Goal: Task Accomplishment & Management: Manage account settings

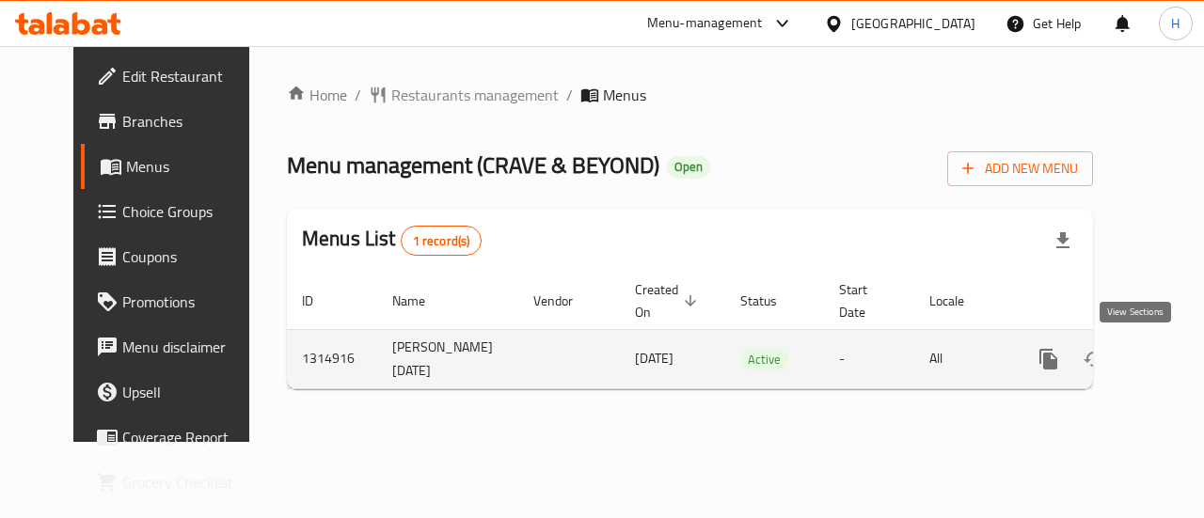
click at [1173, 357] on icon "enhanced table" at bounding box center [1184, 359] width 23 height 23
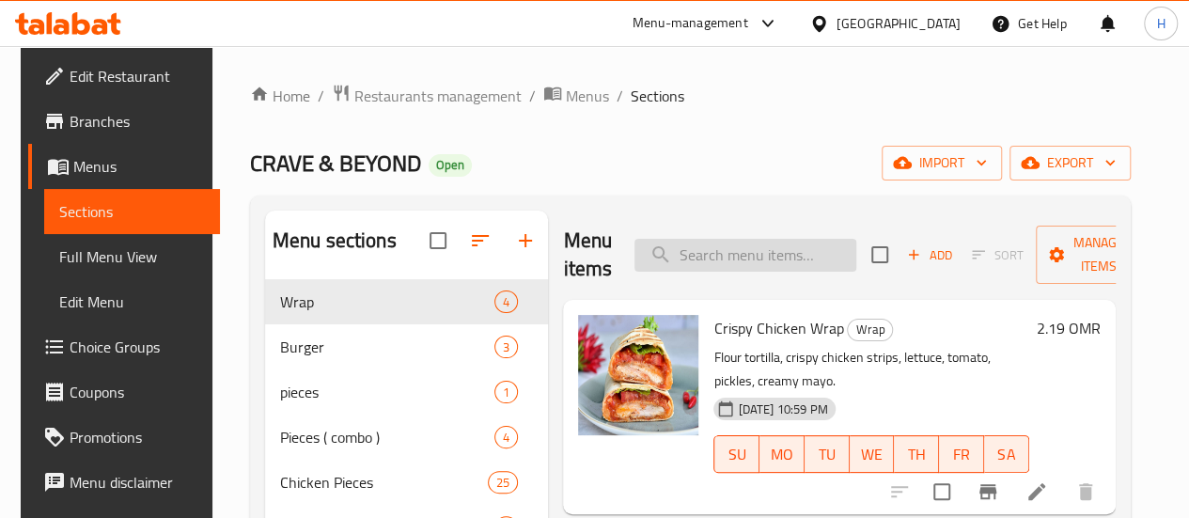
click at [755, 260] on input "search" at bounding box center [746, 255] width 222 height 33
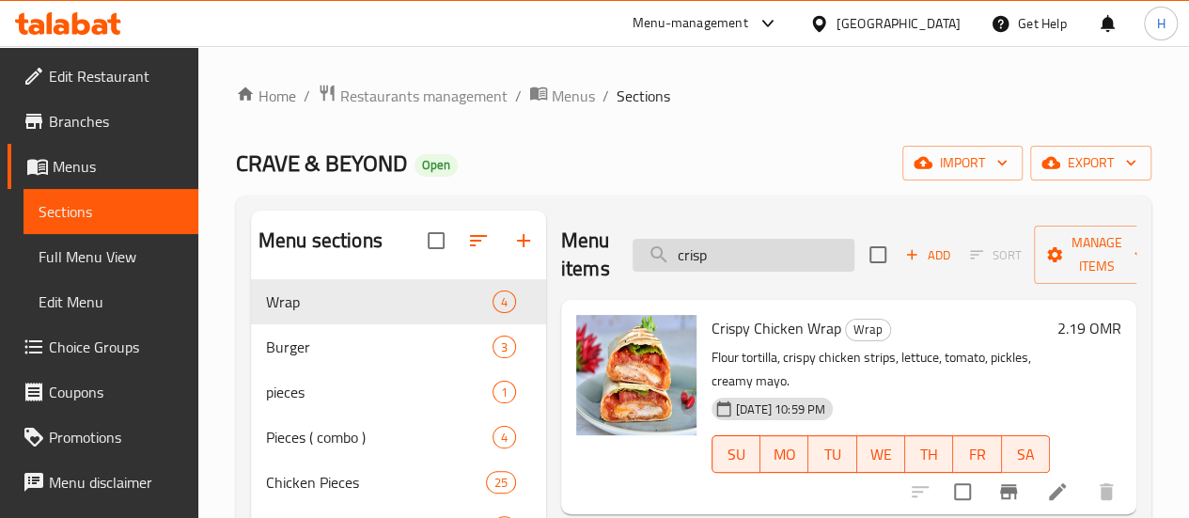
click at [696, 251] on input "crisp" at bounding box center [744, 255] width 222 height 33
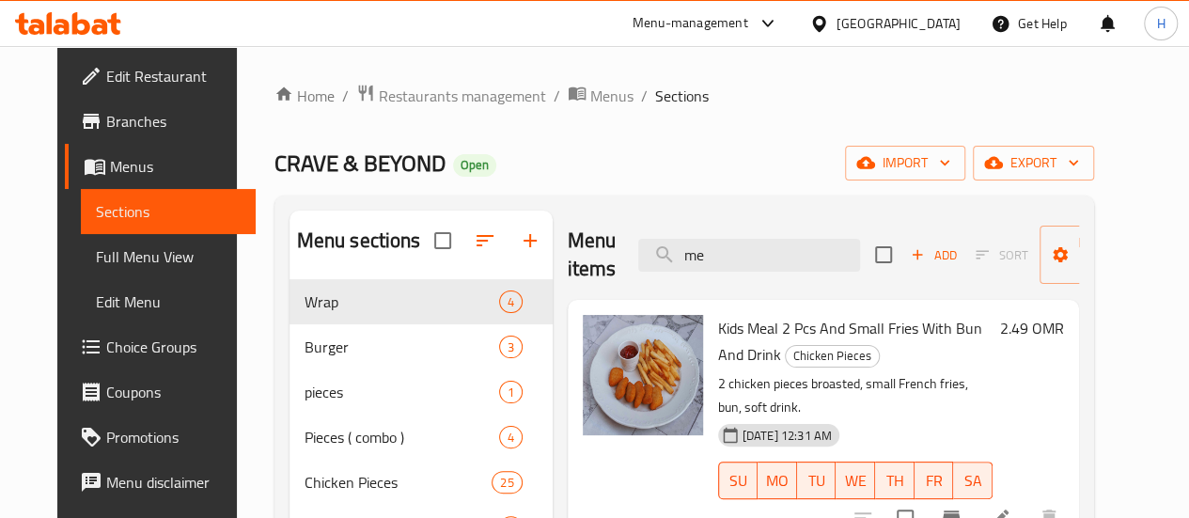
type input "m"
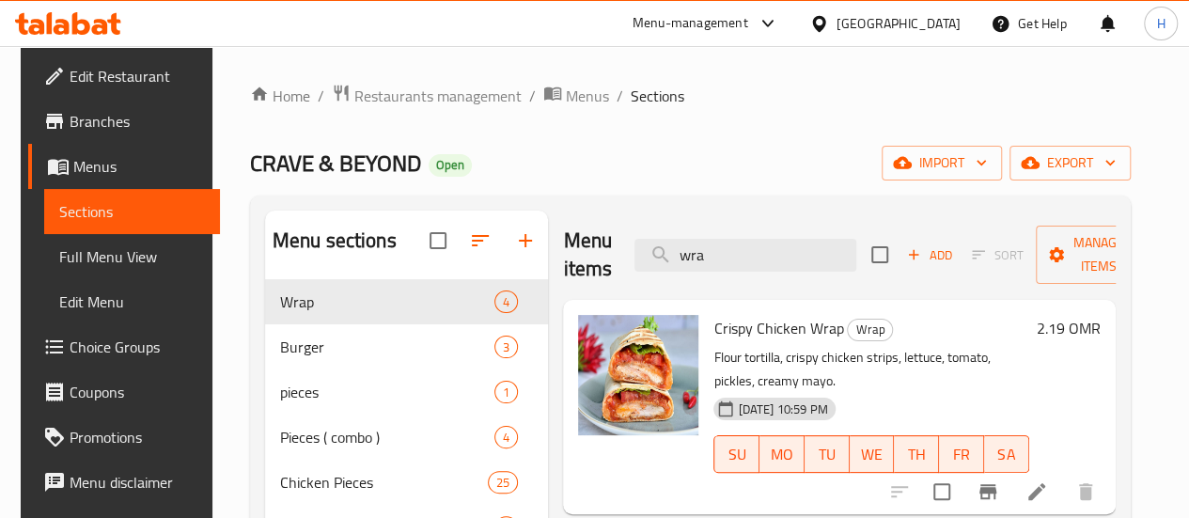
type input "wra"
click at [679, 257] on input "wra" at bounding box center [746, 255] width 222 height 33
click at [1046, 505] on li at bounding box center [1037, 492] width 53 height 34
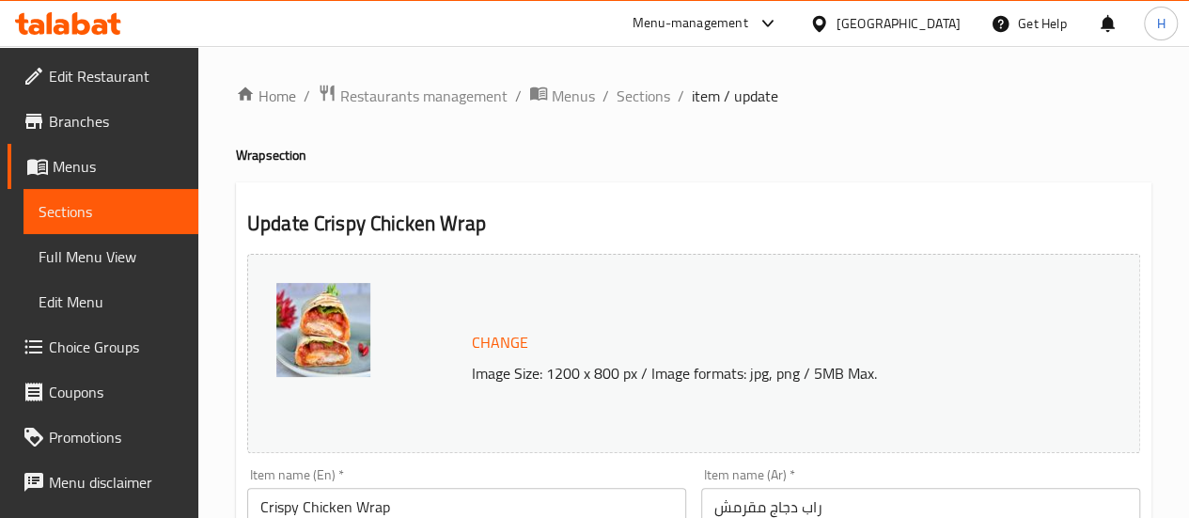
scroll to position [166, 0]
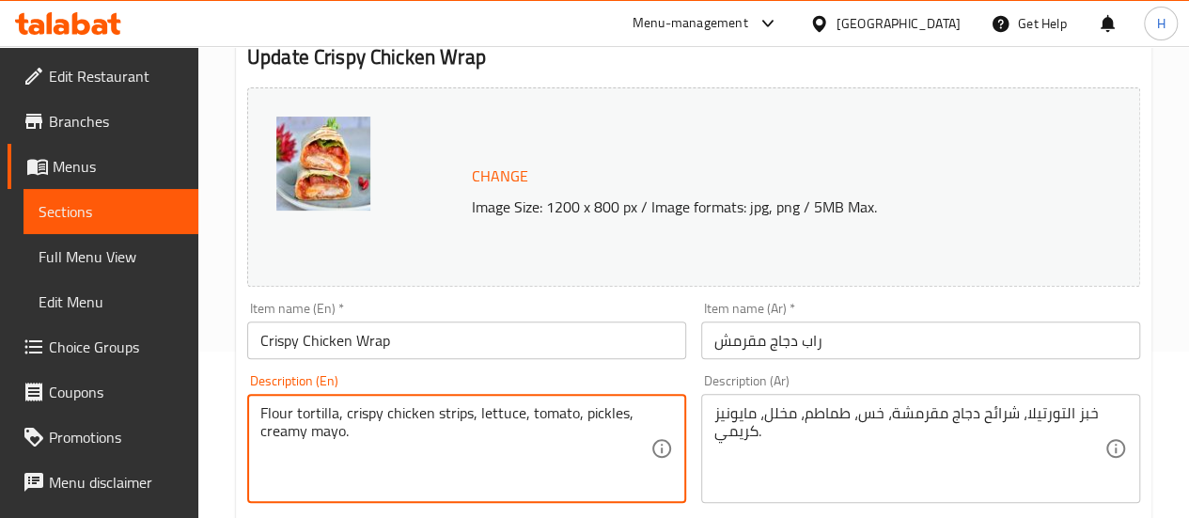
click at [441, 448] on textarea "Flour tortilla, crispy chicken strips, lettuce, tomato, pickles, creamy mayo." at bounding box center [455, 448] width 390 height 89
click at [342, 415] on textarea "Flour tortilla, crispy chicken strips, lettuce, tomato, pickles, creamy mayo." at bounding box center [455, 448] width 390 height 89
click at [346, 422] on textarea "Flour tortilla, crispy chicken strips, lettuce, tomato, pickles, creamy mayo." at bounding box center [455, 448] width 390 height 89
click at [630, 412] on textarea "Flour tortilla, crispy chicken strips, lettuce, tomato, pickles, house sauce." at bounding box center [455, 448] width 390 height 89
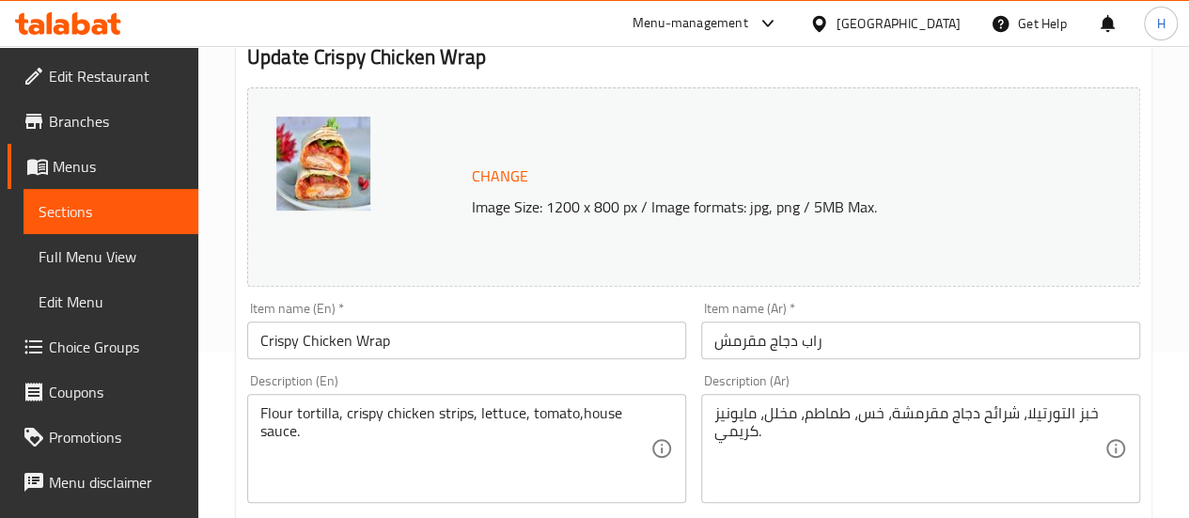
click at [286, 394] on div "Flour tortilla, crispy chicken strips, lettuce, tomato,house sauce. Description…" at bounding box center [466, 448] width 439 height 109
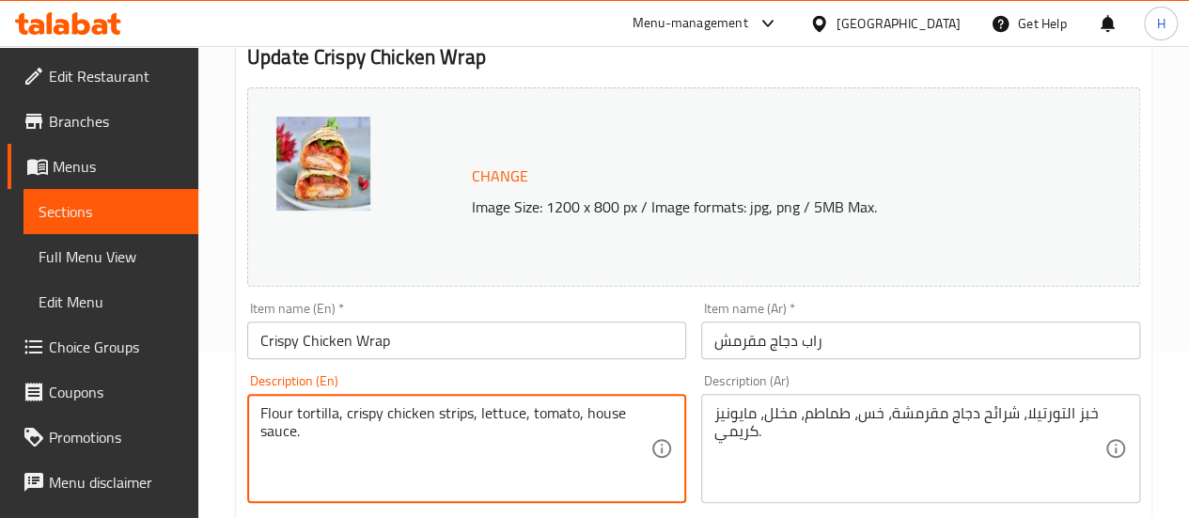
type textarea "Flour tortilla, crispy chicken strips, lettuce, tomato, house sauce."
click at [710, 424] on div "خبز التورتيلا، شرائح دجاج مقرمشة، خس، طماطم، مخلل، مايونيز كريمي. Description (…" at bounding box center [920, 448] width 439 height 109
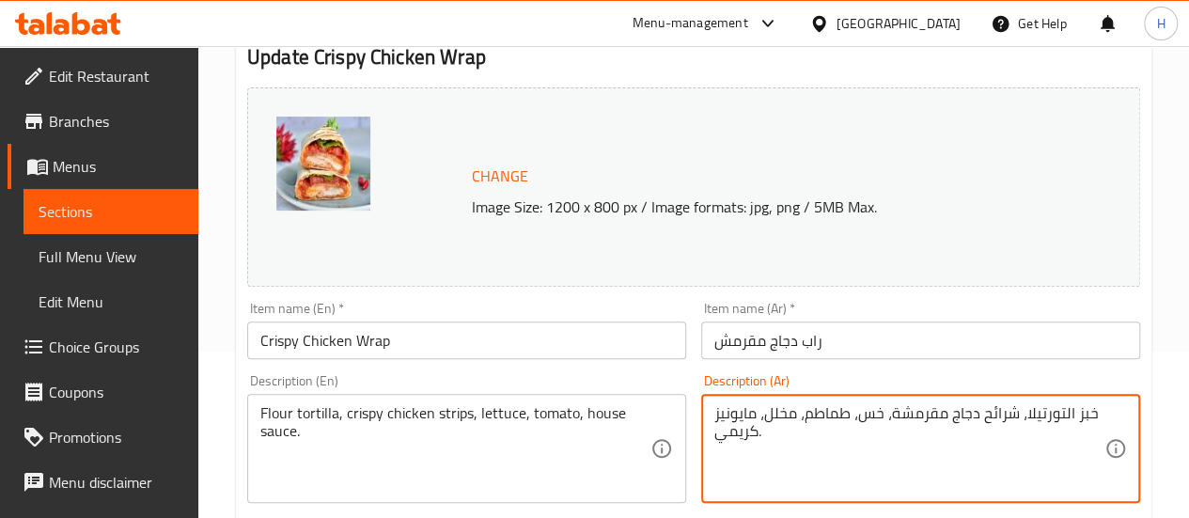
drag, startPoint x: 764, startPoint y: 420, endPoint x: 795, endPoint y: 408, distance: 34.2
click at [795, 408] on textarea "خبز التورتيلا، شرائح دجاج مقرمشة، خس، طماطم، مخلل، مايونيز كريمي." at bounding box center [910, 448] width 390 height 89
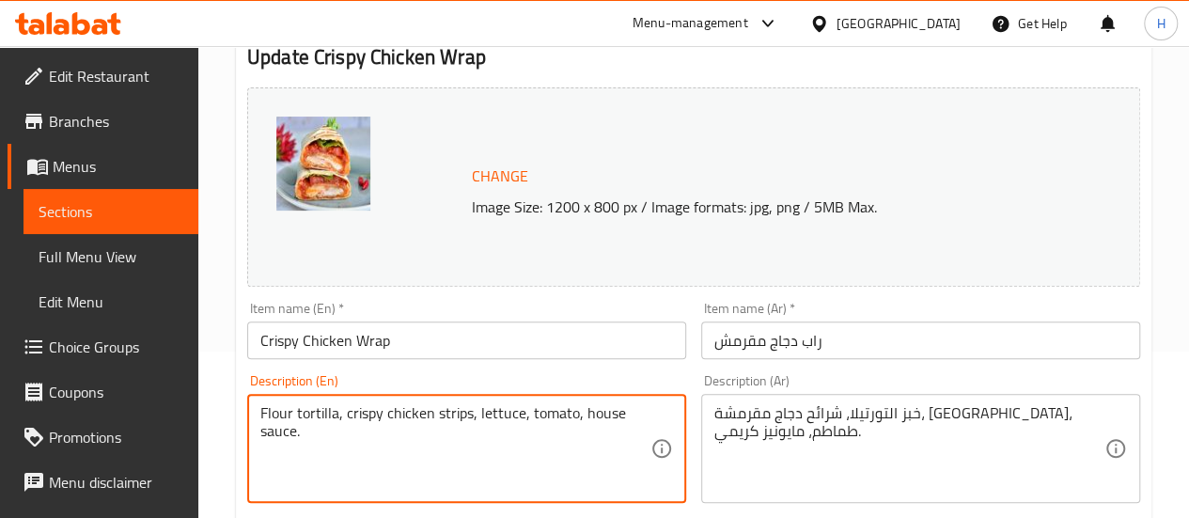
click at [582, 418] on textarea "Flour tortilla, crispy chicken strips, lettuce, tomato, house sauce." at bounding box center [455, 448] width 390 height 89
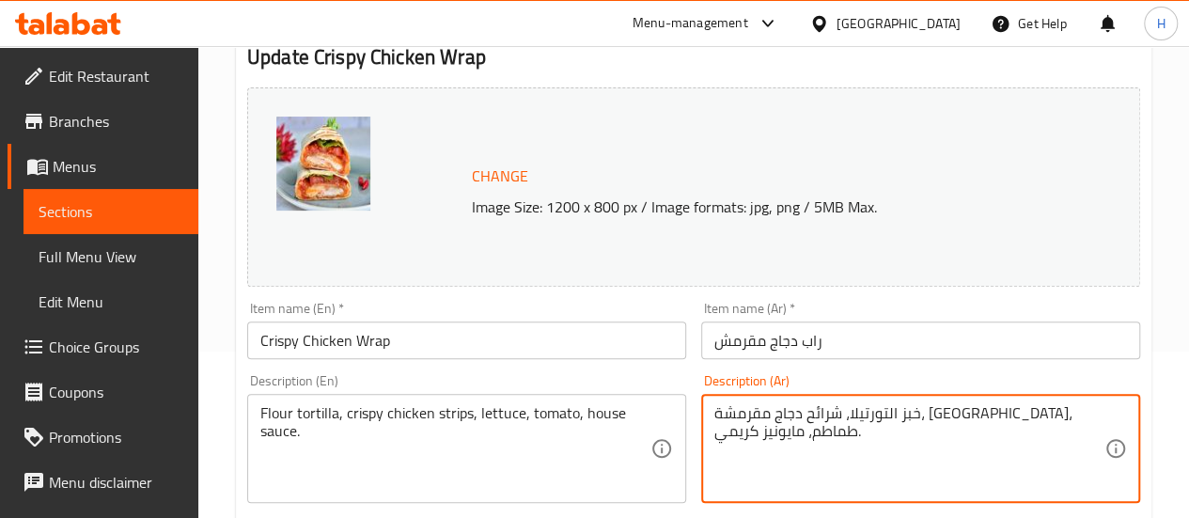
click at [718, 407] on textarea "خبز التورتيلا، شرائح دجاج مقرمشة، [GEOGRAPHIC_DATA]، طماطم، مايونيز كريمي." at bounding box center [910, 448] width 390 height 89
paste textarea "ورتيلا الدقيق، شرائح الدجاج المقرمشة، الخس، الطماطم، صلصة المنزل."
type textarea "تورتيلا الدقيق، شرائح الدجاج المقرمشة، الخس، الطماطم، صلصة المنزل."
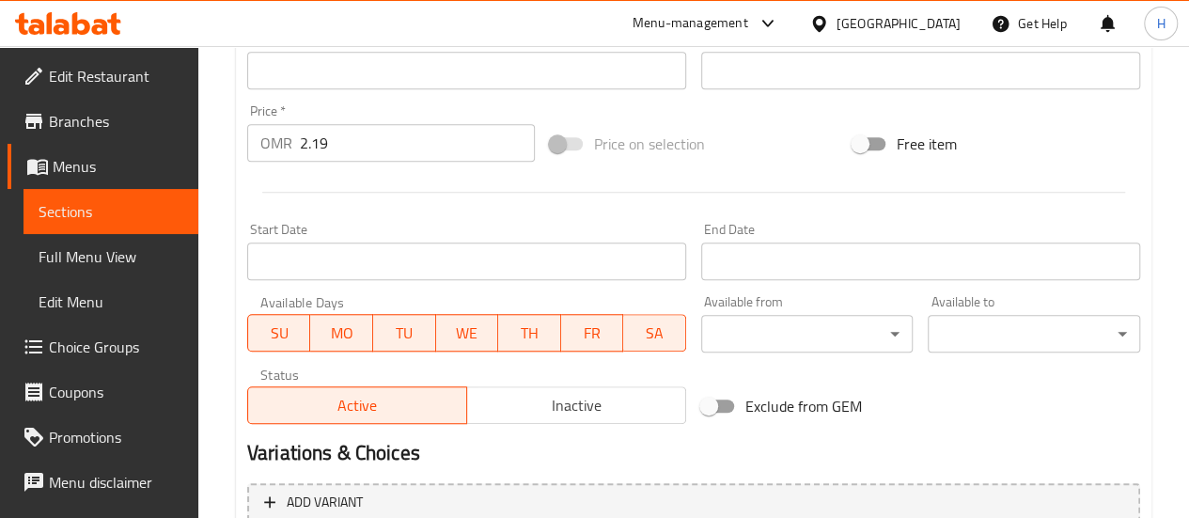
scroll to position [838, 0]
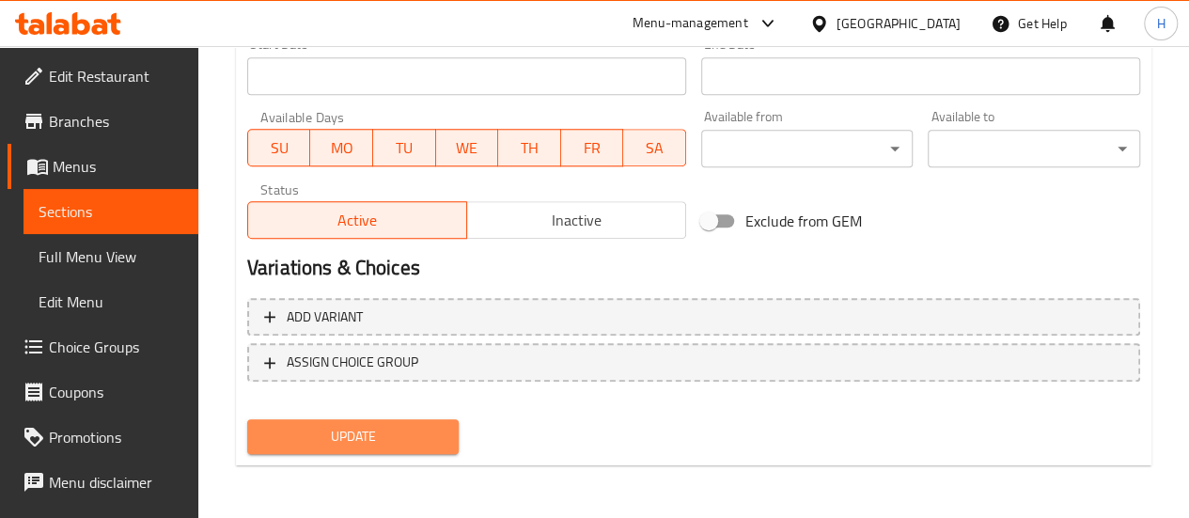
click at [458, 438] on button "Update" at bounding box center [353, 436] width 213 height 35
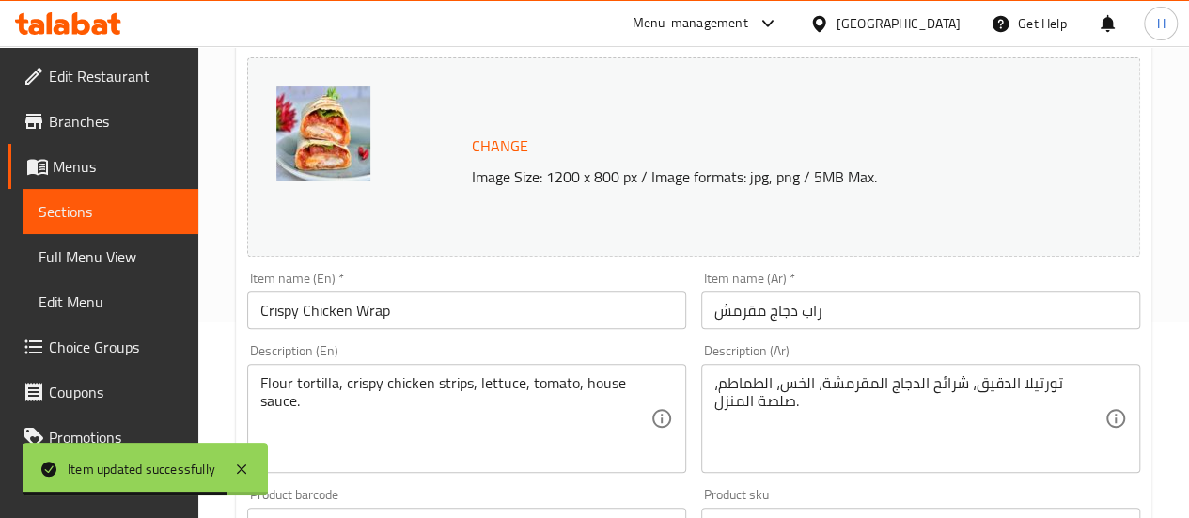
scroll to position [0, 0]
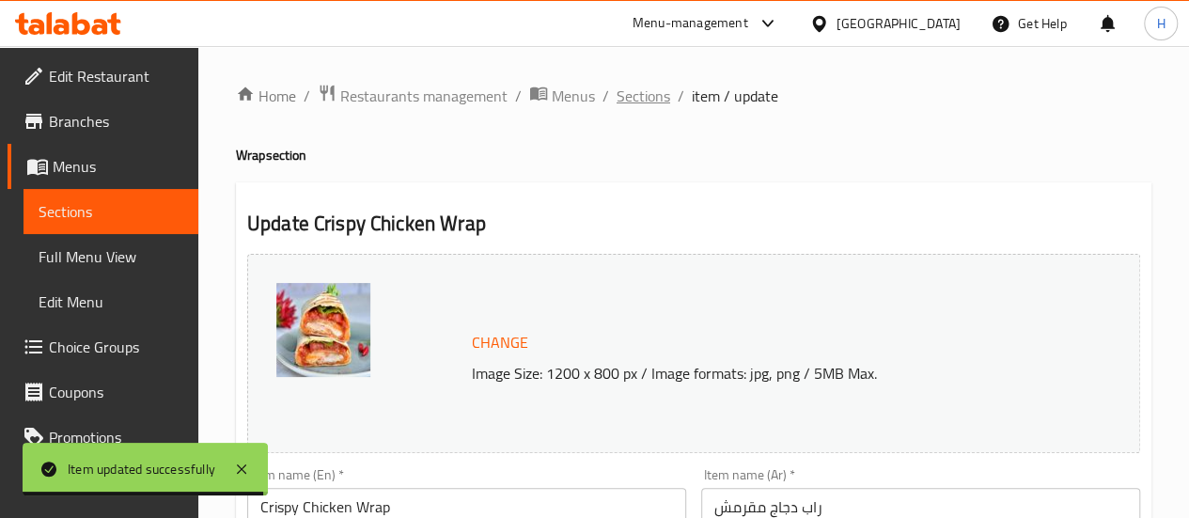
click at [632, 103] on span "Sections" at bounding box center [644, 96] width 54 height 23
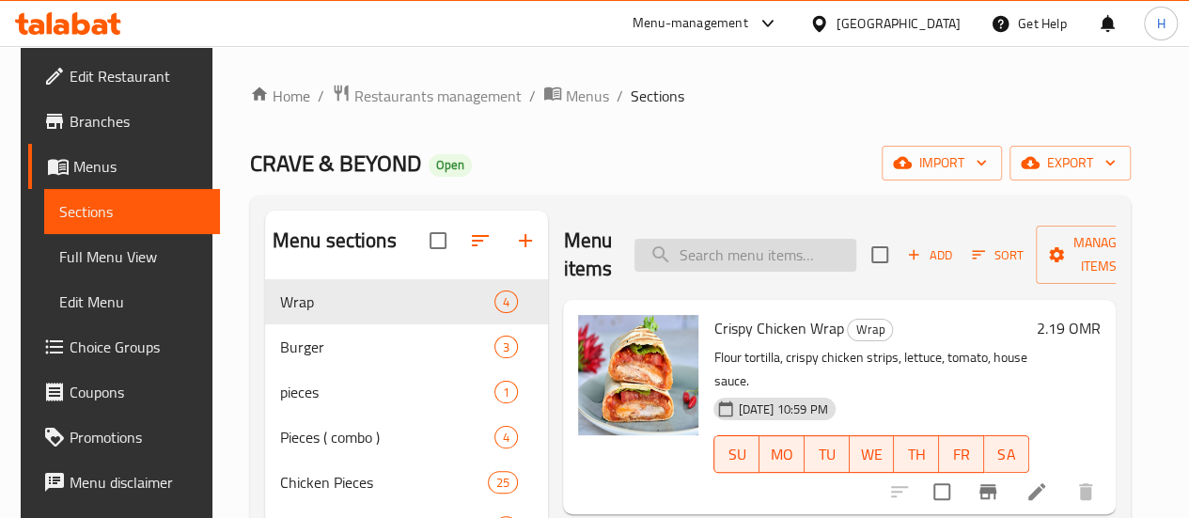
click at [660, 244] on input "search" at bounding box center [746, 255] width 222 height 33
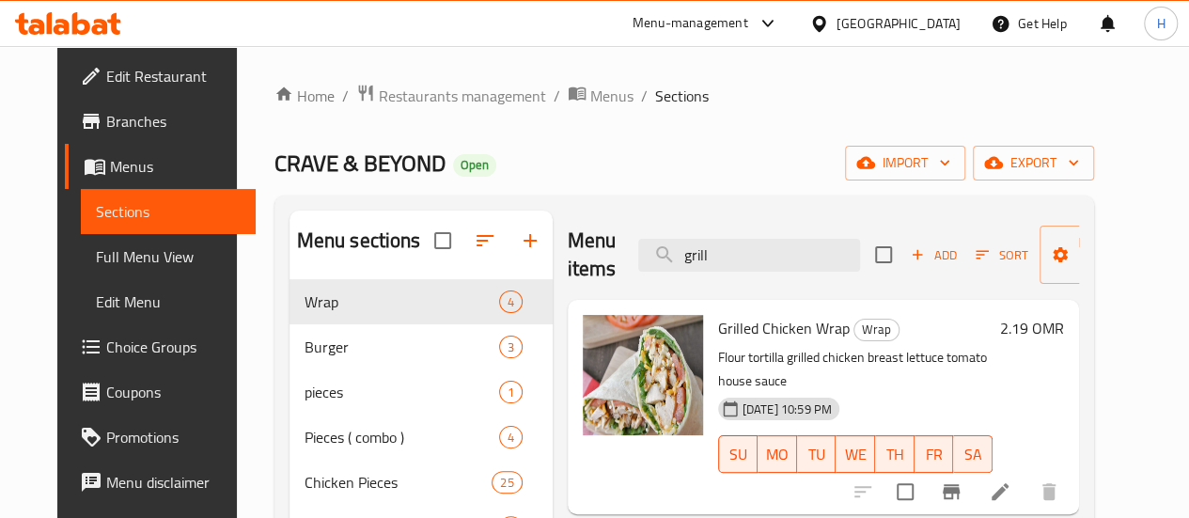
type input "grill"
click at [1027, 475] on li at bounding box center [1000, 492] width 53 height 34
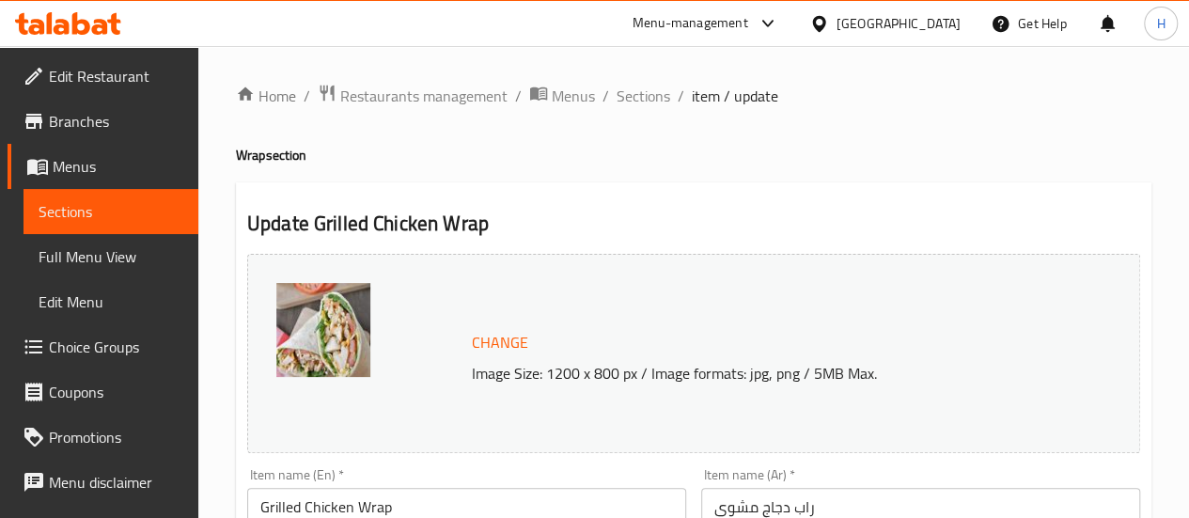
scroll to position [246, 0]
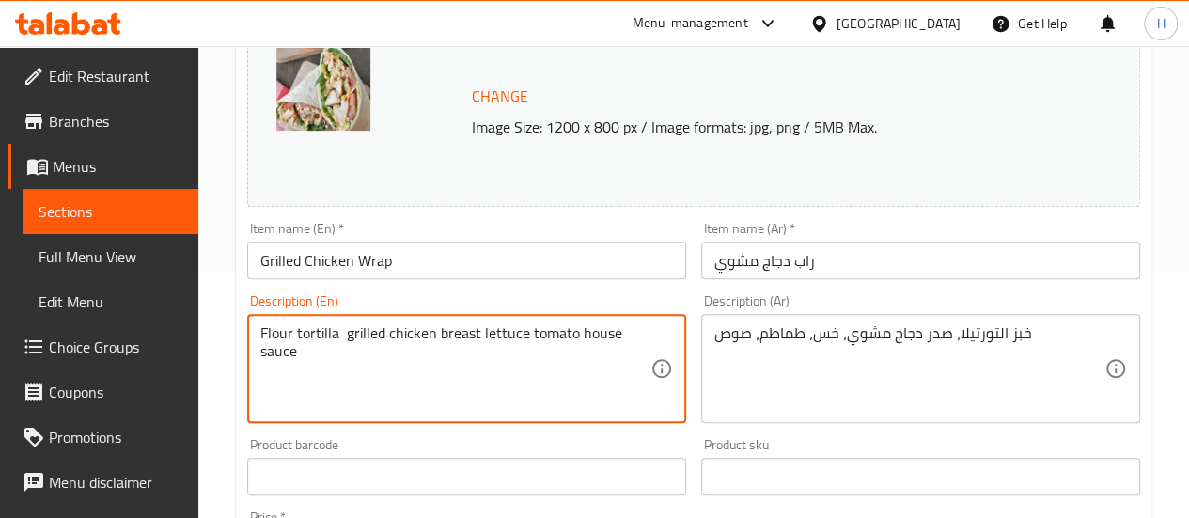
click at [574, 338] on textarea "Flour tortilla grilled chicken breast lettuce tomato house sauce" at bounding box center [455, 368] width 390 height 89
type textarea "Flour tortilla ,grilled chicken breast lettuce , house sauce"
click at [594, 339] on textarea "Flour tortilla ,grilled chicken breast lettuce , house sauce" at bounding box center [455, 368] width 390 height 89
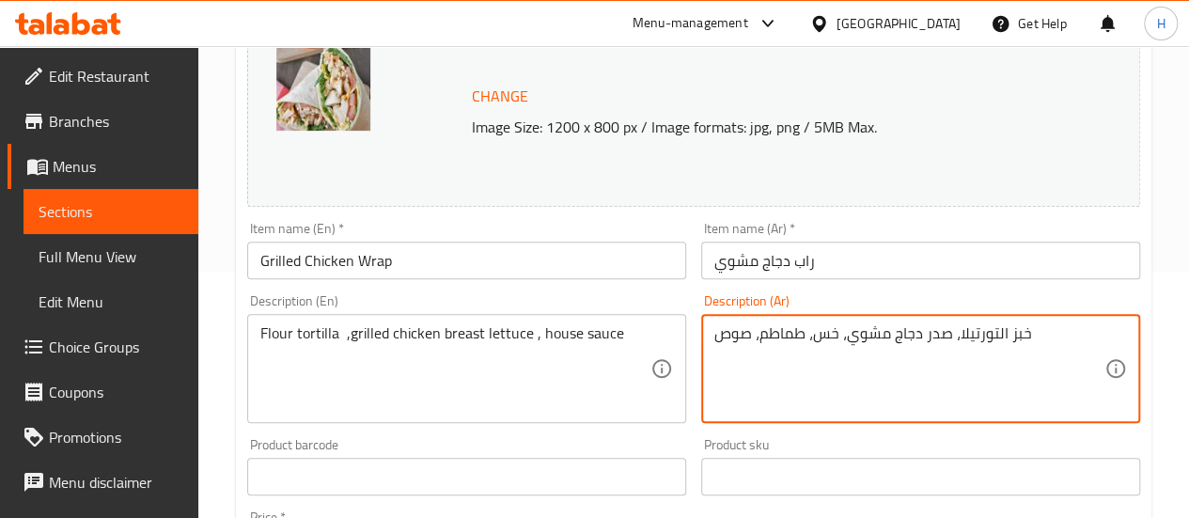
drag, startPoint x: 760, startPoint y: 336, endPoint x: 808, endPoint y: 331, distance: 48.2
click at [824, 340] on textarea "خبز التورتيلا، صدر دجاج مشوي، خس، صوص" at bounding box center [910, 368] width 390 height 89
type textarea "خبز التورتيلا، صدر دجاج مشوي، خس، صوص"
click at [651, 313] on div "Description (En) Flour tortilla ,grilled chicken breast lettuce , house sauce D…" at bounding box center [466, 358] width 439 height 129
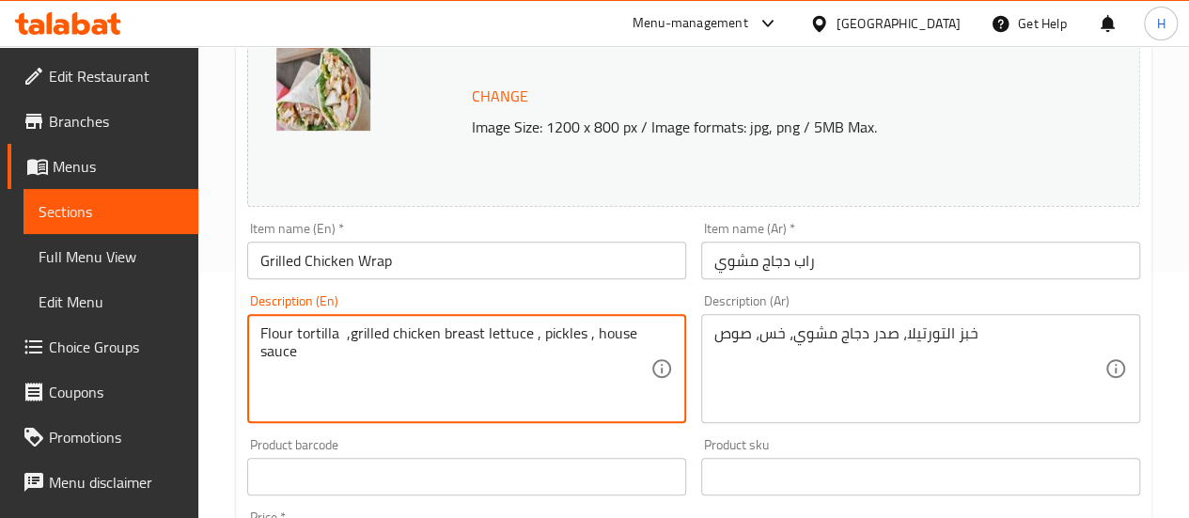
click at [542, 337] on textarea "Flour tortilla ,grilled chicken breast lettuce , pickles , house sauce" at bounding box center [455, 368] width 390 height 89
type textarea "Flour tortilla ,grilled chicken breast lettuce , pickles , house sauce"
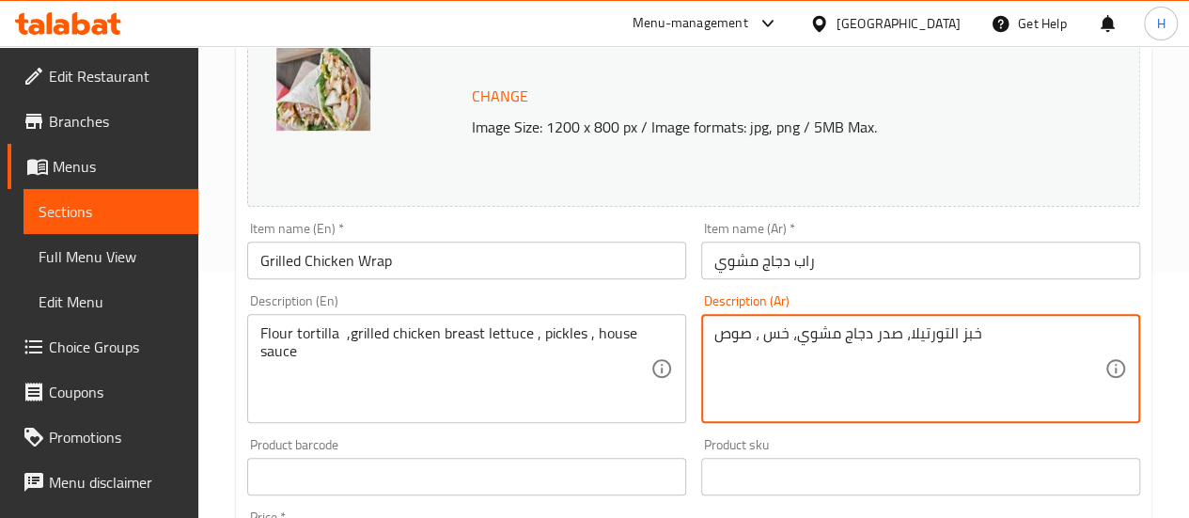
paste textarea "مخلل"
click at [796, 334] on textarea "خبز التورتيلا، صدر دجاج مشوي، خس مخلل، صوص" at bounding box center [910, 368] width 390 height 89
type textarea "خبز التورتيلا، صدر دجاج مشوي، خس, مخلل، صوص"
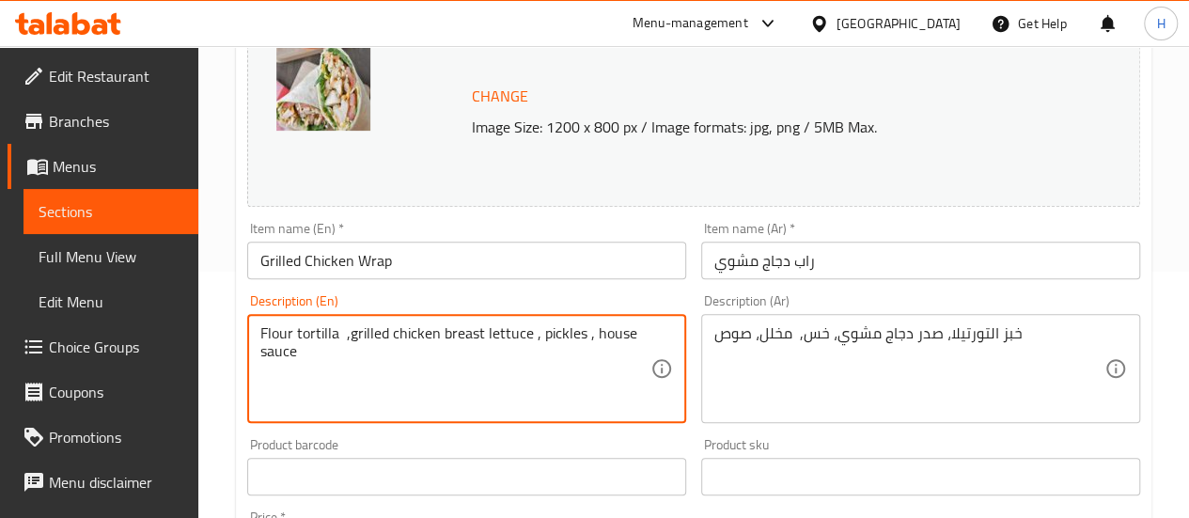
scroll to position [838, 0]
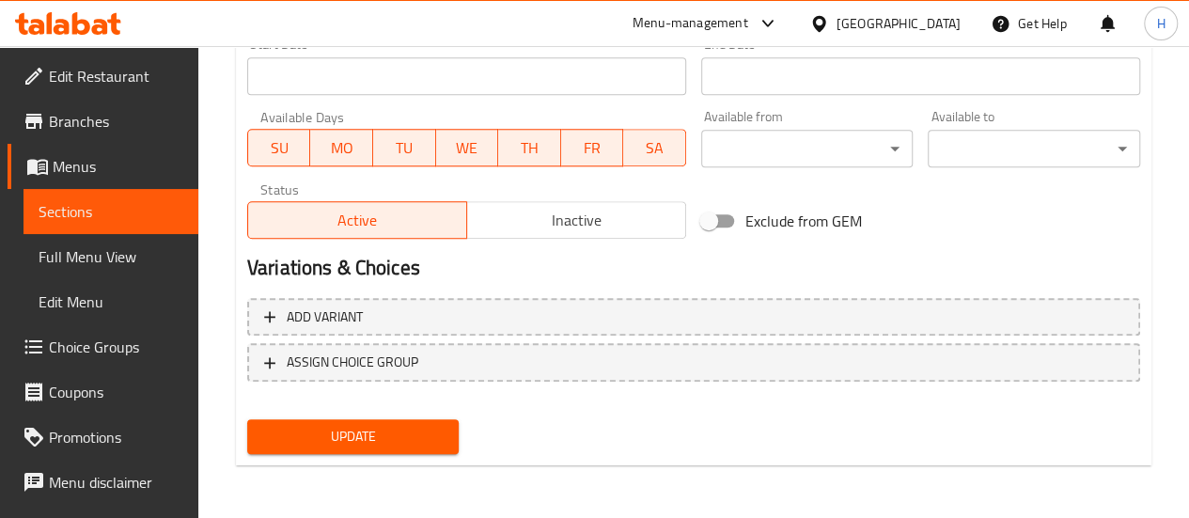
click at [439, 417] on div "Update" at bounding box center [354, 437] width 228 height 50
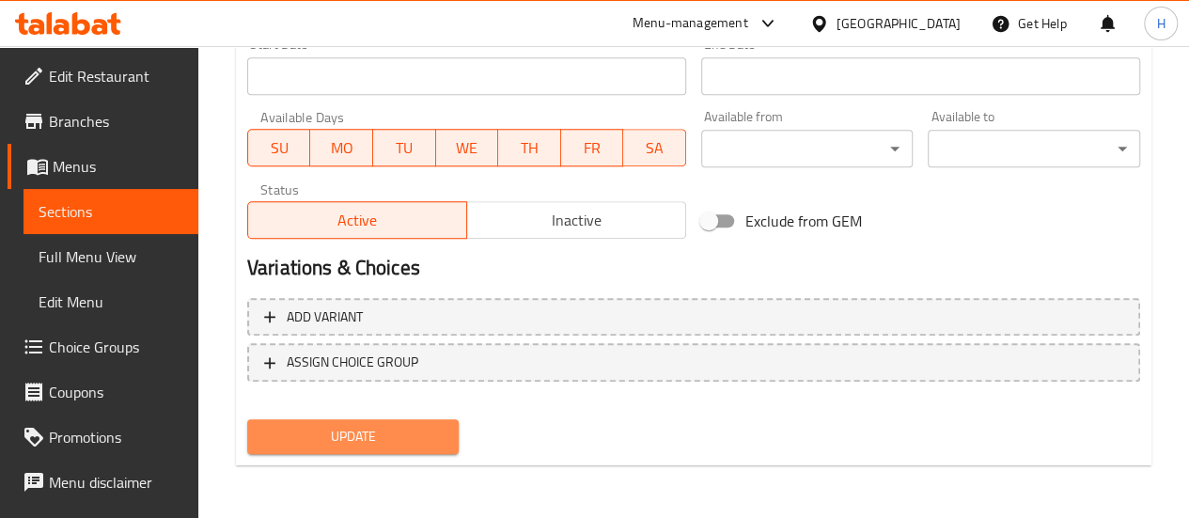
click at [436, 443] on span "Update" at bounding box center [353, 437] width 182 height 24
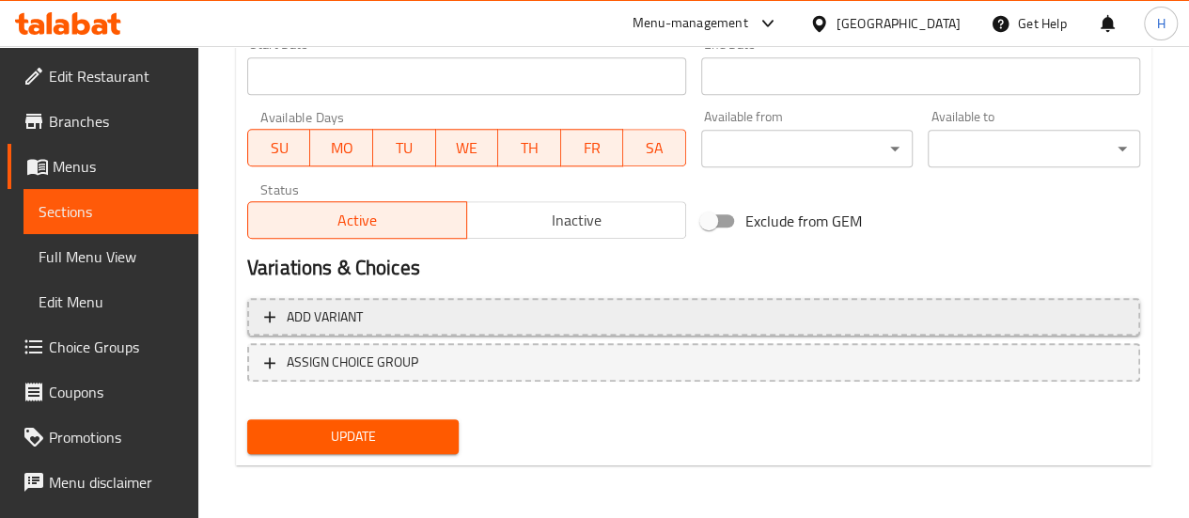
scroll to position [0, 0]
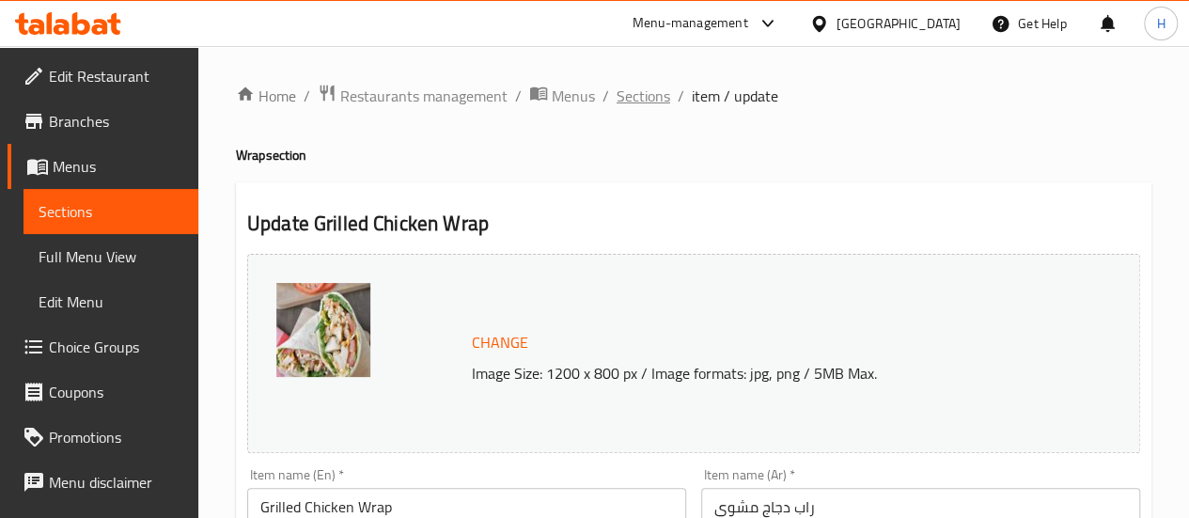
click at [631, 99] on span "Sections" at bounding box center [644, 96] width 54 height 23
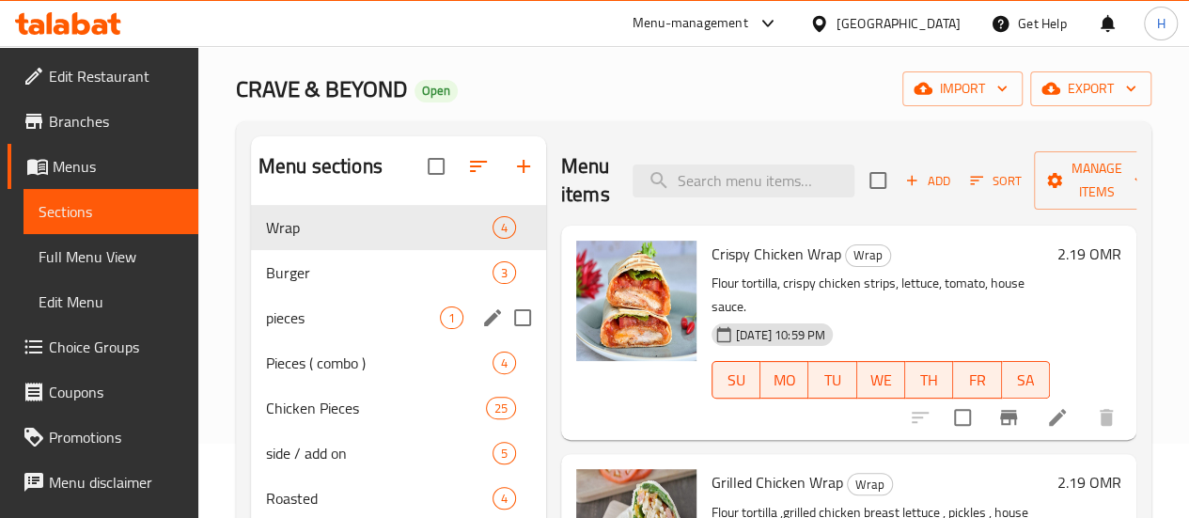
scroll to position [75, 0]
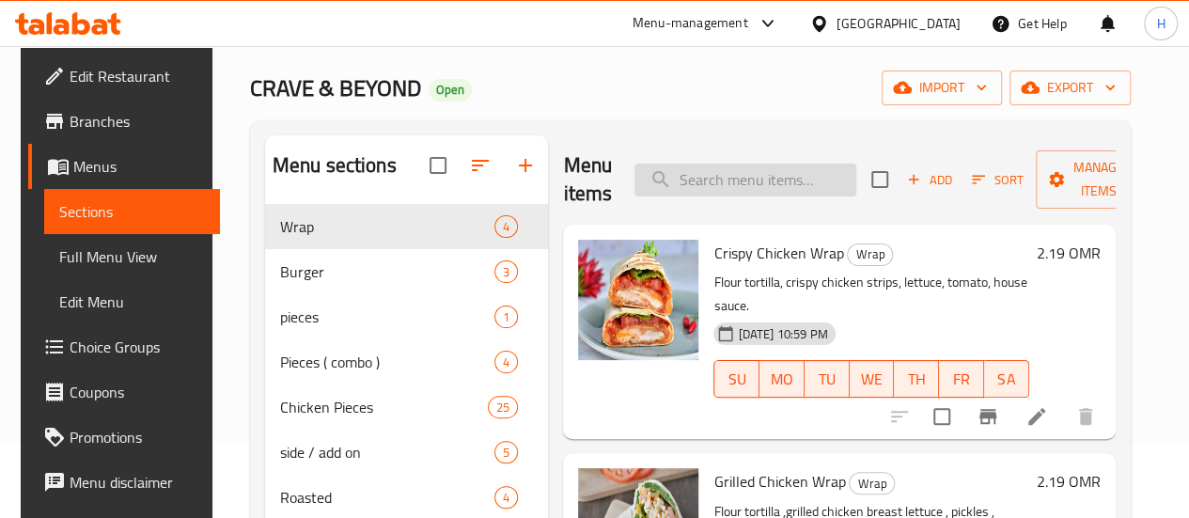
click at [681, 174] on input "search" at bounding box center [746, 180] width 222 height 33
type input "e"
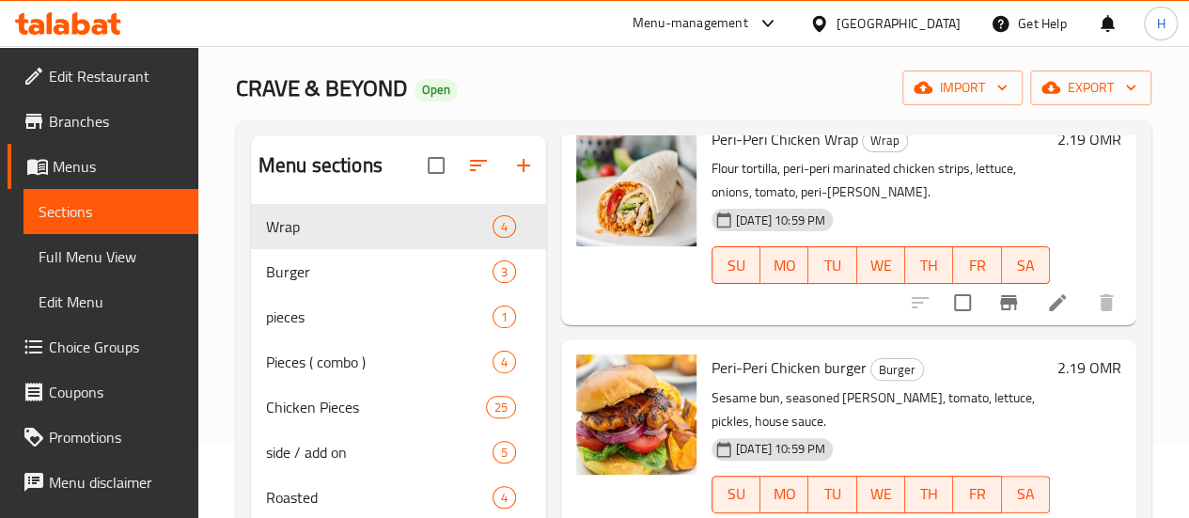
scroll to position [131, 0]
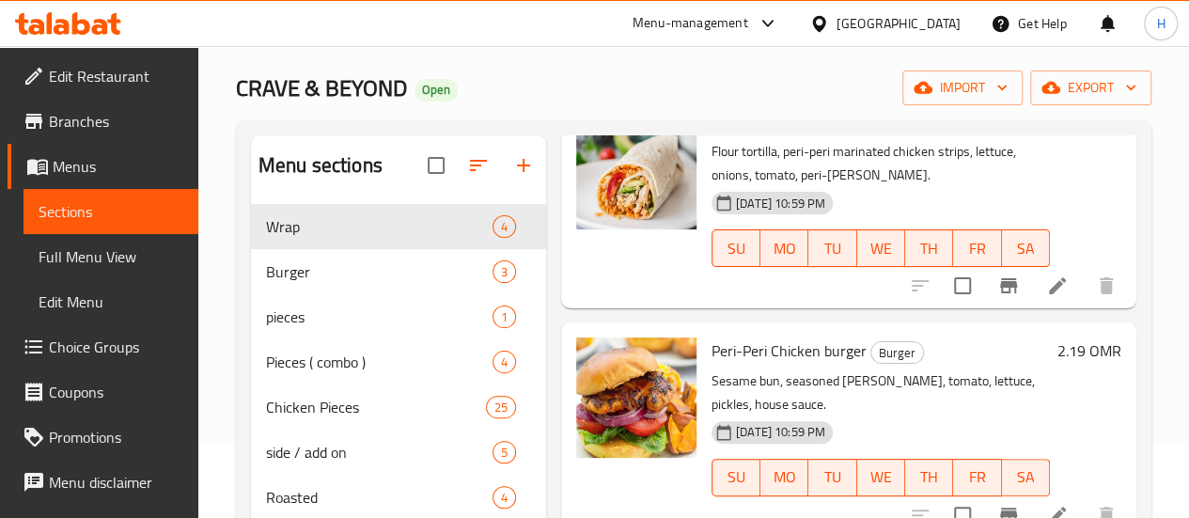
type input "peri"
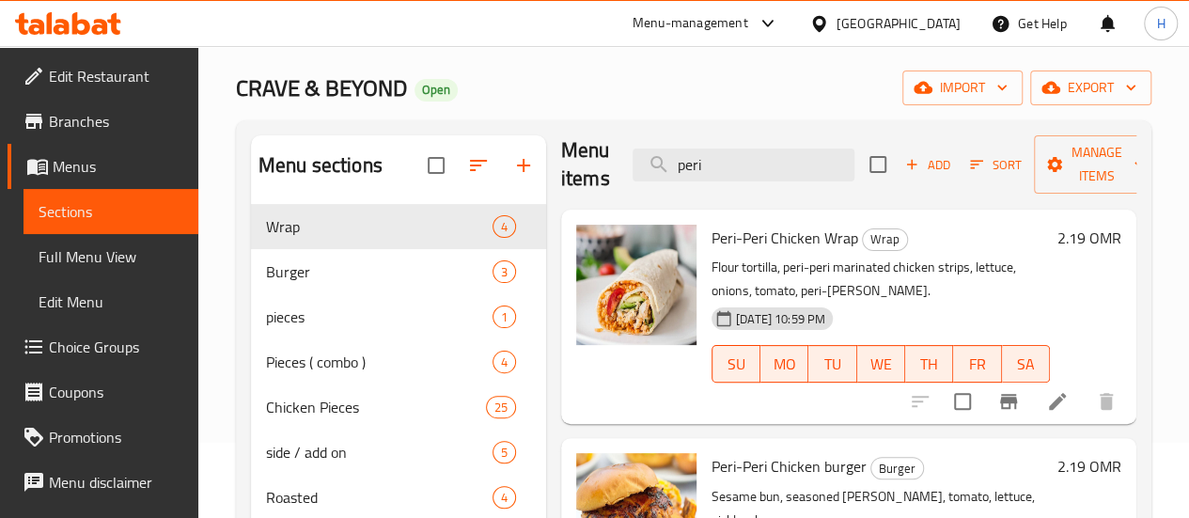
scroll to position [14, 0]
click at [1049, 401] on icon at bounding box center [1057, 402] width 17 height 17
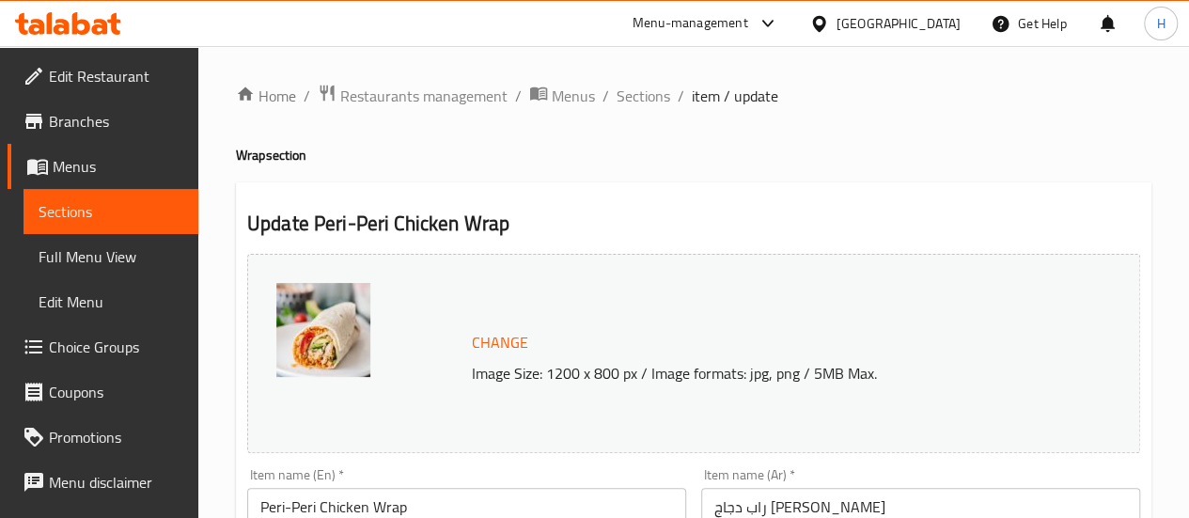
scroll to position [226, 0]
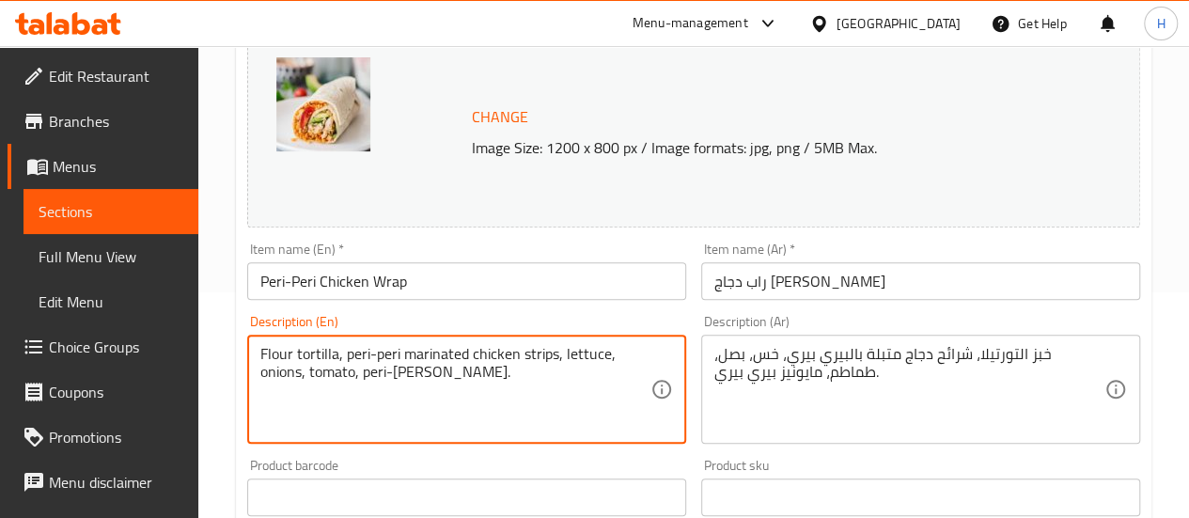
click at [353, 367] on textarea "Flour tortilla, peri-peri marinated chicken strips, lettuce, onions, tomato, pe…" at bounding box center [455, 389] width 390 height 89
click at [363, 374] on textarea "Flour tortilla, peri-peri marinated chicken strips, lettuce, onions, tomato, pe…" at bounding box center [455, 389] width 390 height 89
click at [383, 383] on textarea "Flour tortilla, peri-peri marinated chicken strips, lettuce, peri-[PERSON_NAME]." at bounding box center [455, 389] width 390 height 89
click at [323, 369] on textarea "Flour tortilla, peri-peri marinated chicken strips, lettuce, peri-[PERSON_NAME]…" at bounding box center [455, 389] width 390 height 89
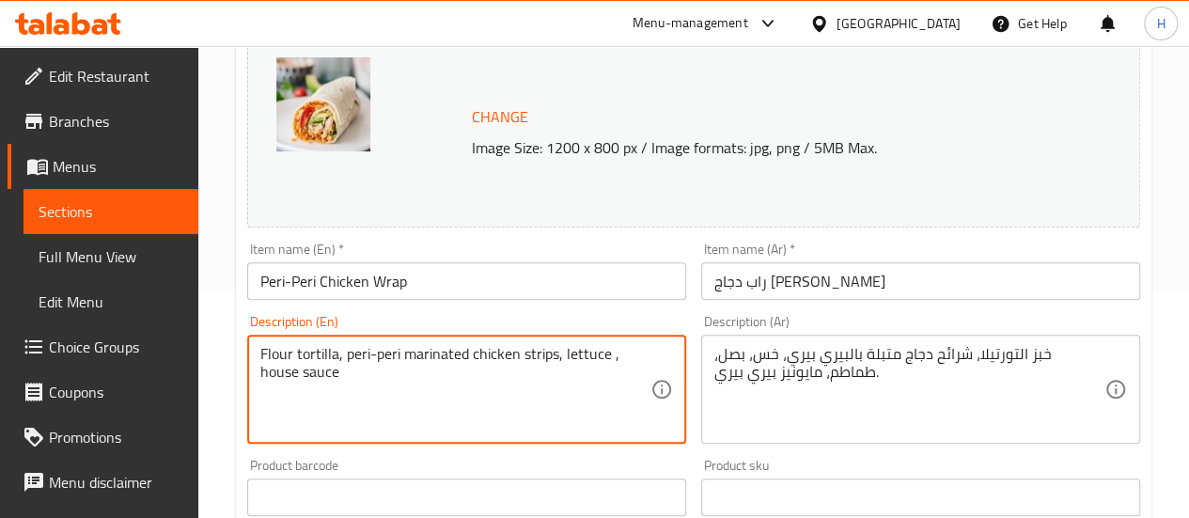
click at [384, 382] on textarea "Flour tortilla, peri-peri marinated chicken strips, lettuce , house sauce" at bounding box center [455, 389] width 390 height 89
type textarea "Flour tortilla, peri-peri marinated chicken strips, lettuce , house sauce"
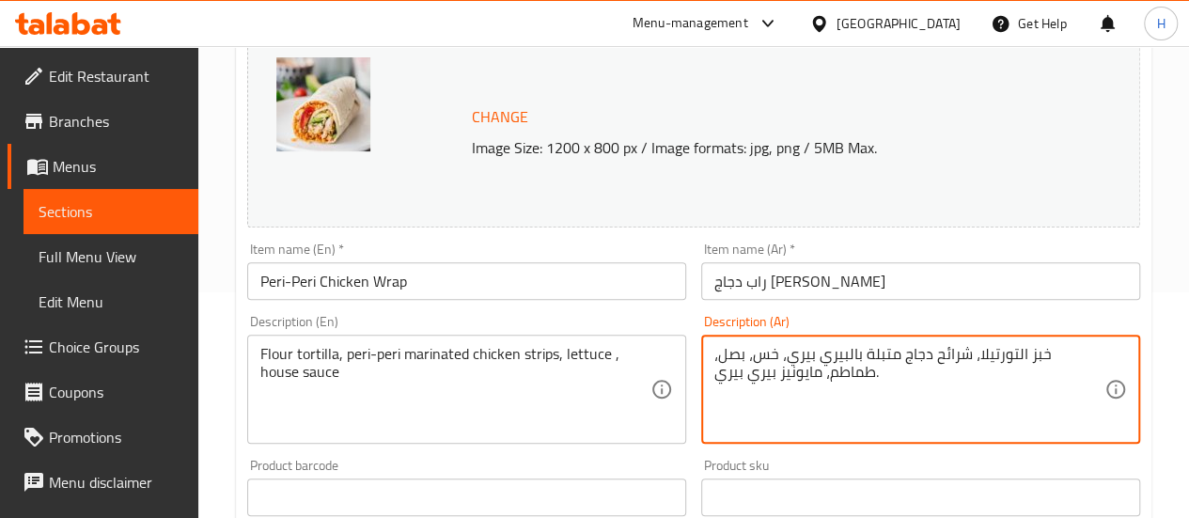
click at [745, 374] on textarea "خبز التورتيلا، شرائح دجاج متبلة بالبيري بيري، خس، بصل، طماطم، مايونيز بيري بيري." at bounding box center [910, 389] width 390 height 89
paste textarea "ورتيلا دقيق، شرائح دجاج متبلة بصلصة [PERSON_NAME]، خس، صلصة خاصة"
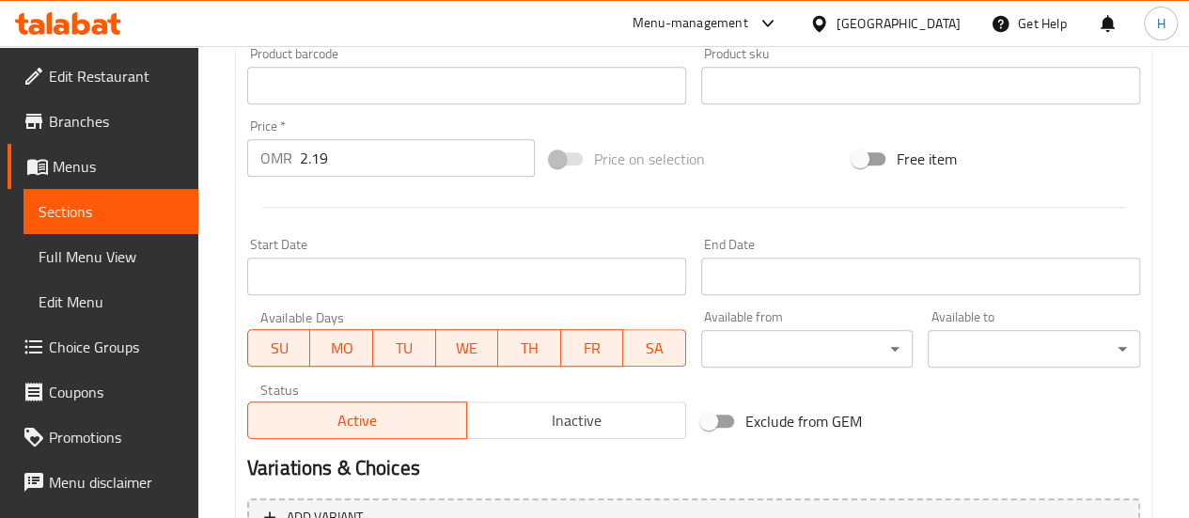
scroll to position [838, 0]
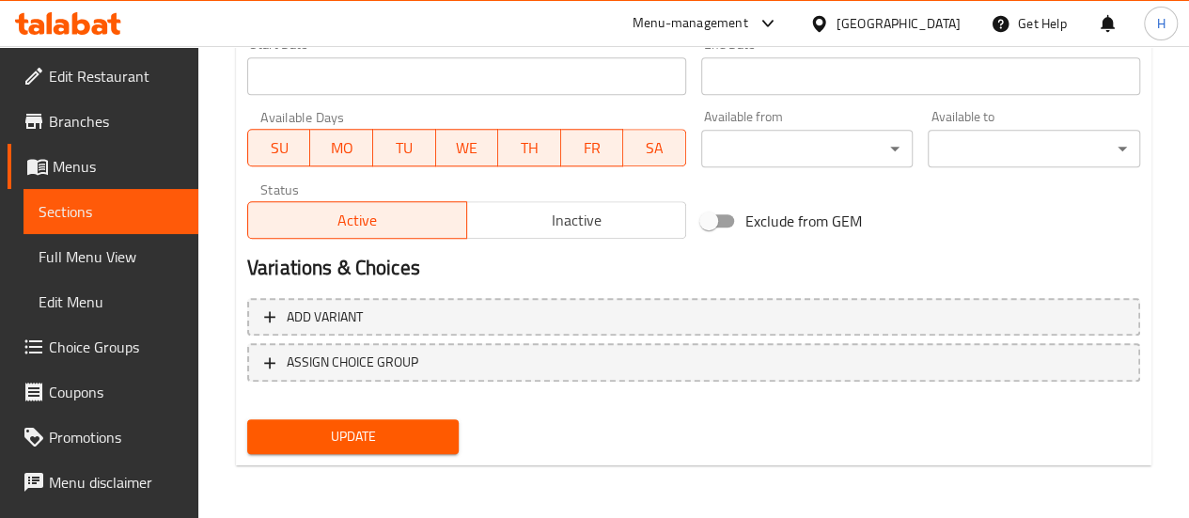
type textarea "تورتيلا دقيق، شرائح دجاج متبلة بصلصة [PERSON_NAME]، خس، صلصة خاصة"
click at [393, 432] on span "Update" at bounding box center [353, 437] width 182 height 24
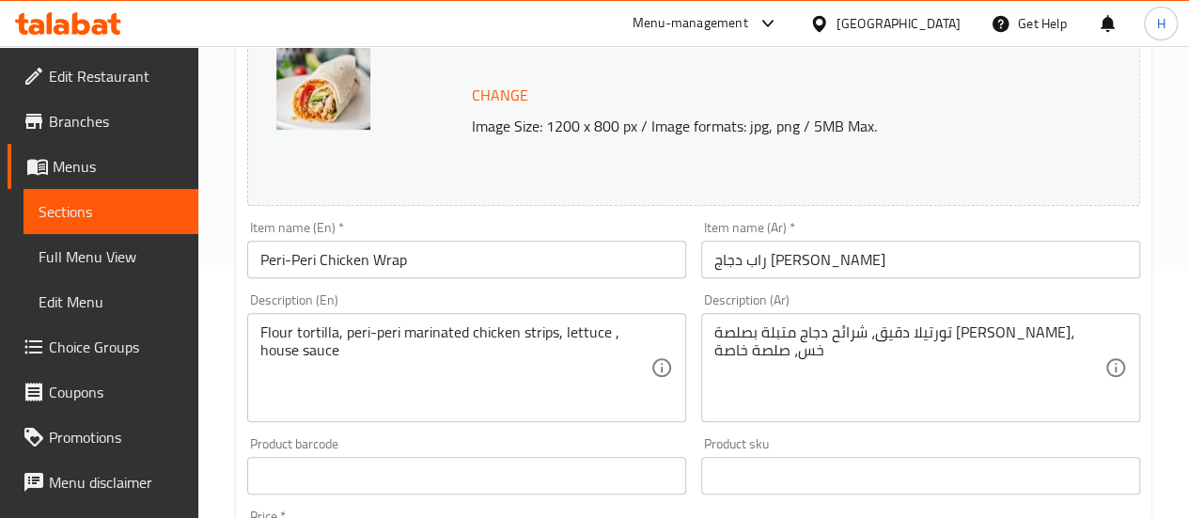
scroll to position [0, 0]
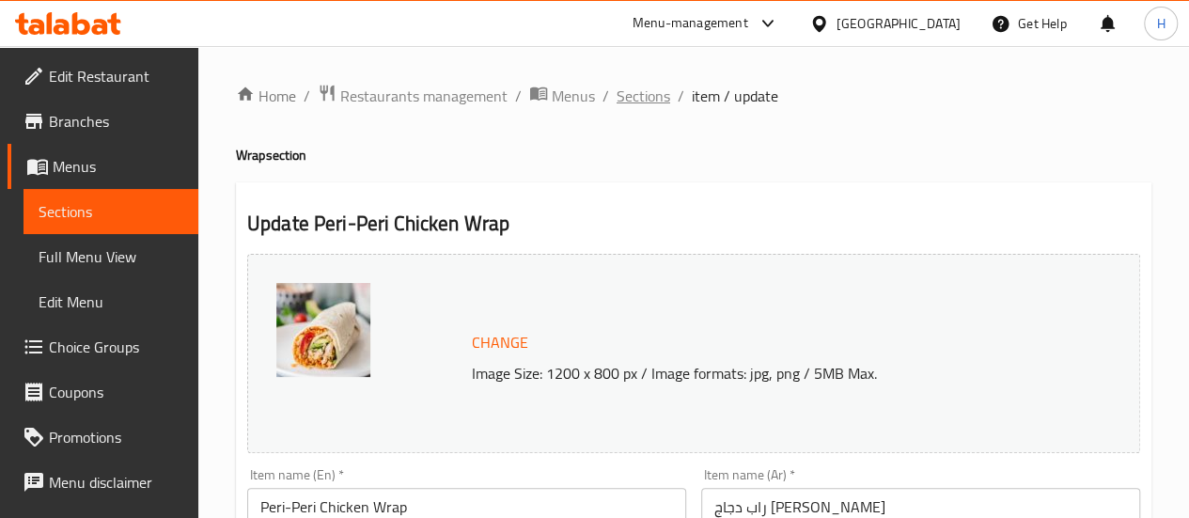
click at [642, 89] on span "Sections" at bounding box center [644, 96] width 54 height 23
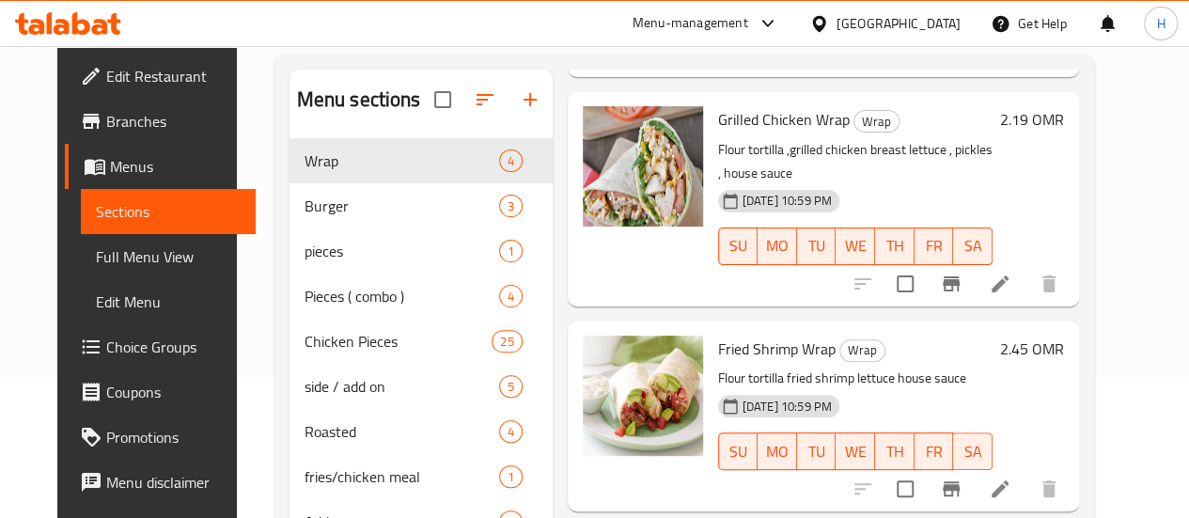
scroll to position [143, 0]
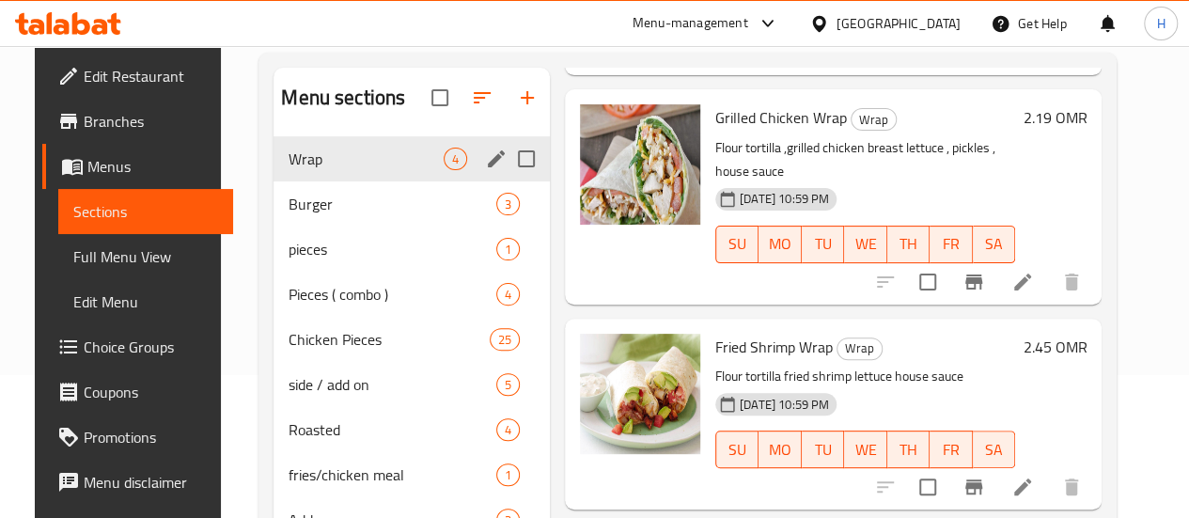
click at [308, 215] on span "Burger" at bounding box center [393, 204] width 208 height 23
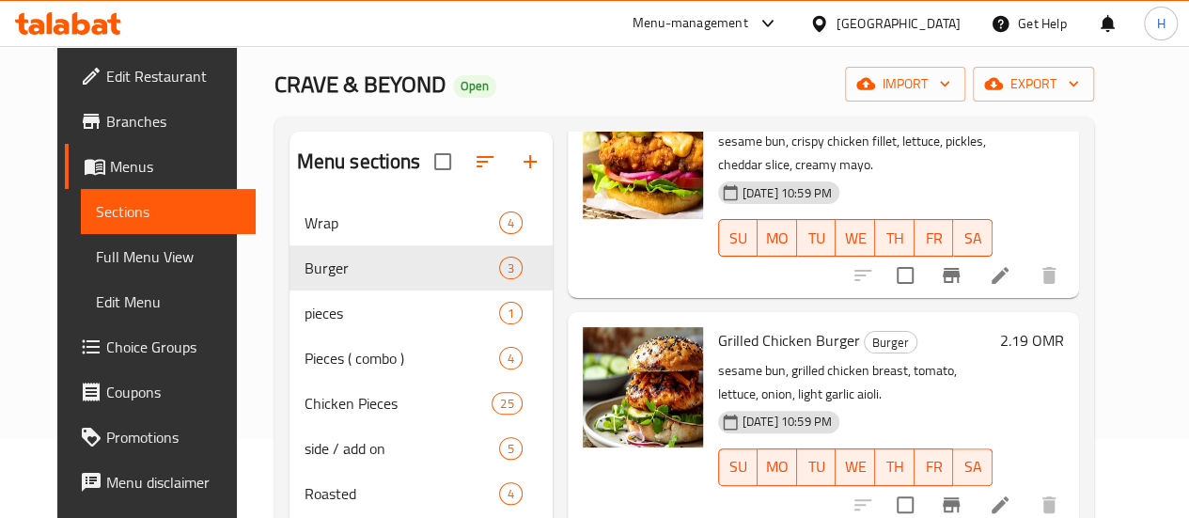
scroll to position [345, 0]
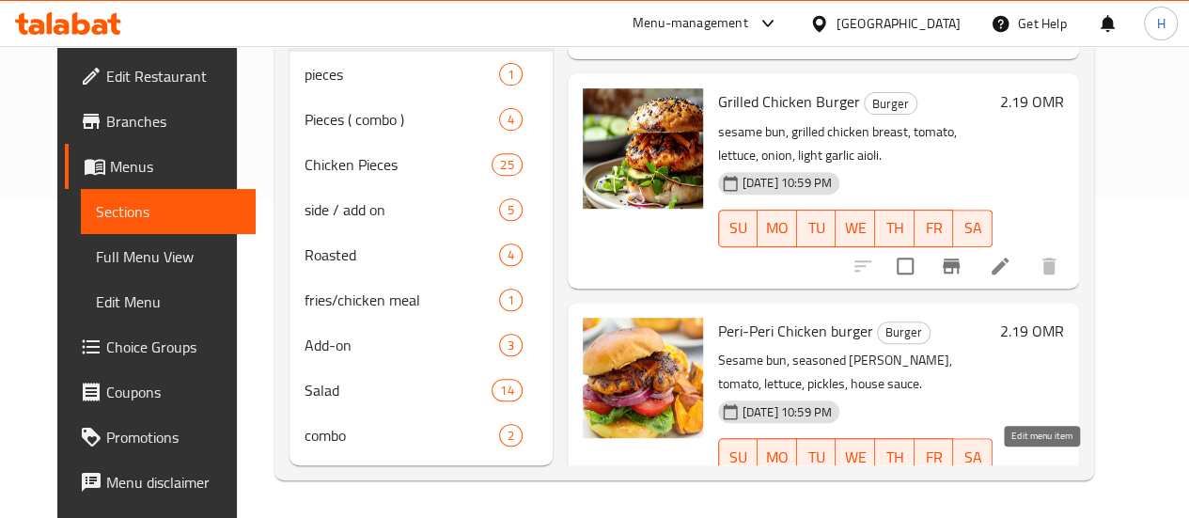
click at [1012, 483] on icon at bounding box center [1000, 494] width 23 height 23
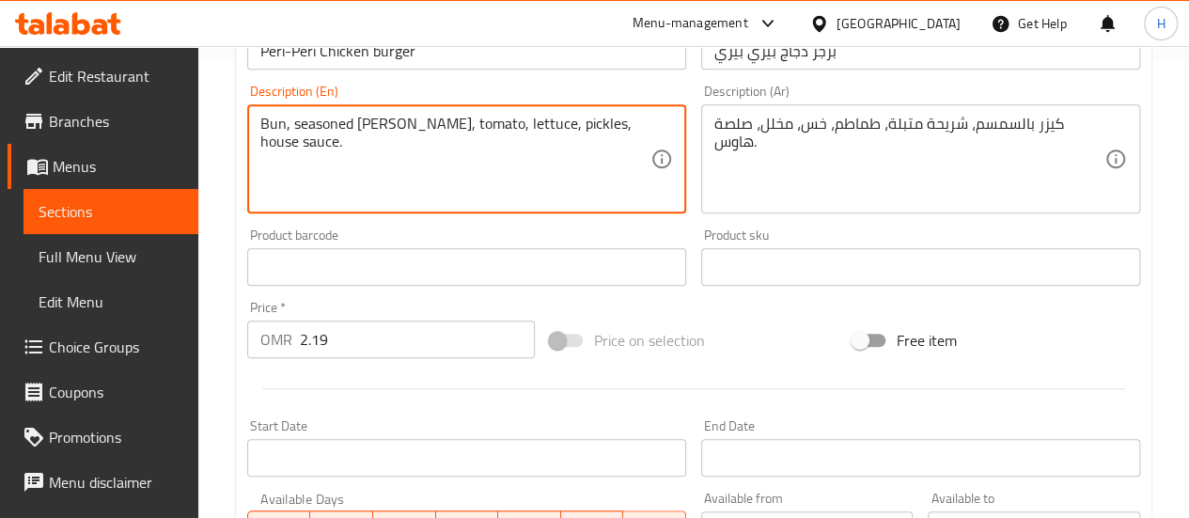
scroll to position [455, 0]
type textarea "Bun, seasoned [PERSON_NAME], tomato, lettuce, pickles, house sauce."
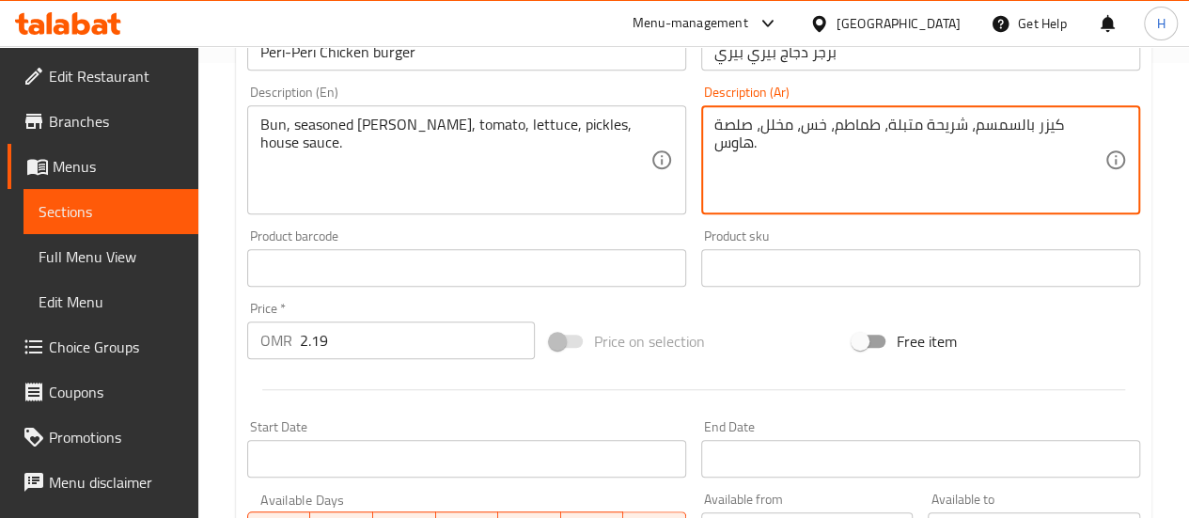
drag, startPoint x: 972, startPoint y: 125, endPoint x: 1029, endPoint y: 119, distance: 56.7
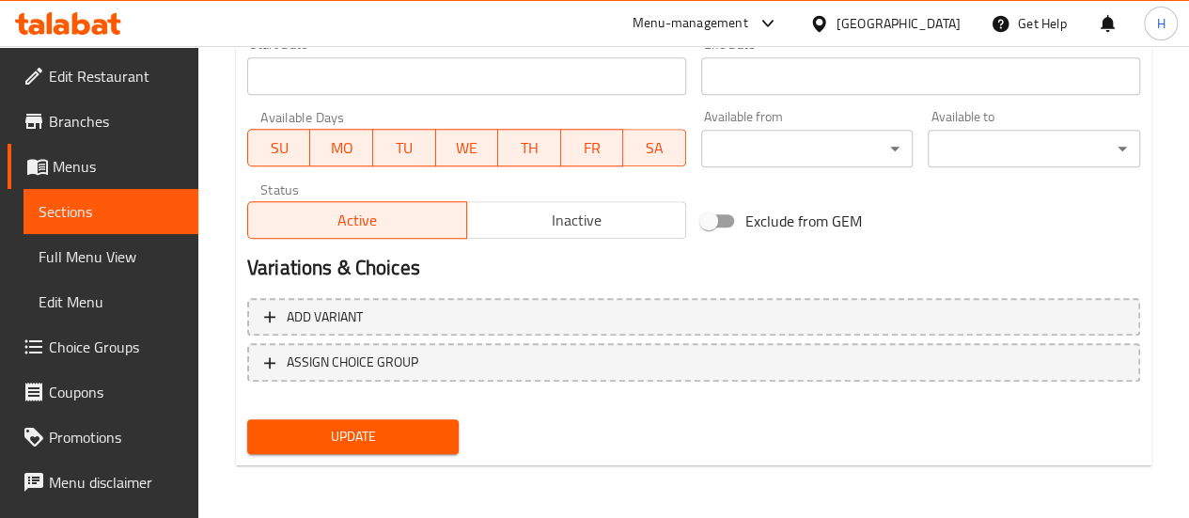
type textarea "كيزر ، شريحة متبلة، طماطم، خس، مخلل، صلصة هاوس."
click at [406, 446] on span "Update" at bounding box center [353, 437] width 182 height 24
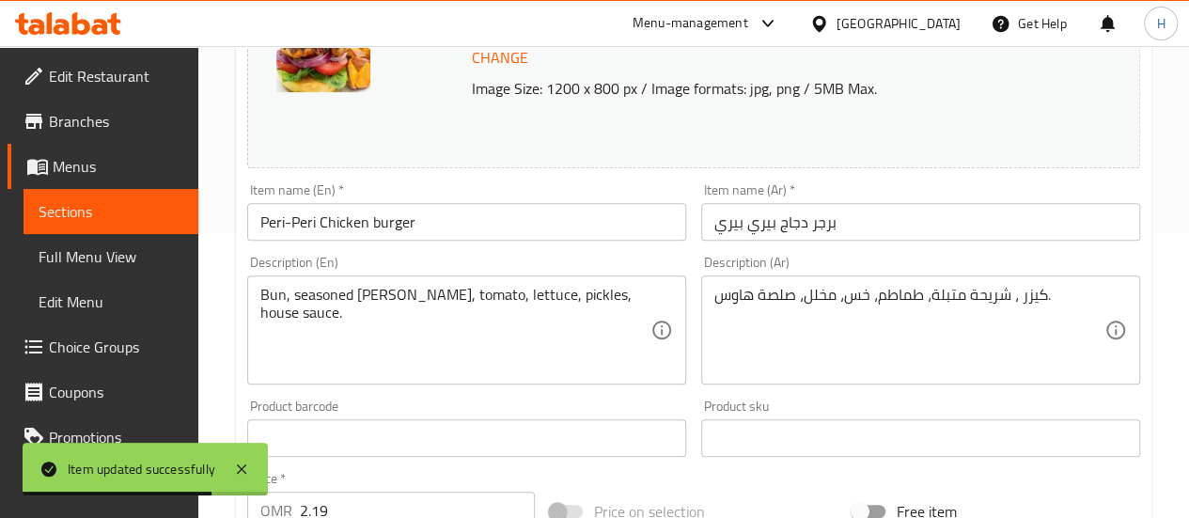
scroll to position [0, 0]
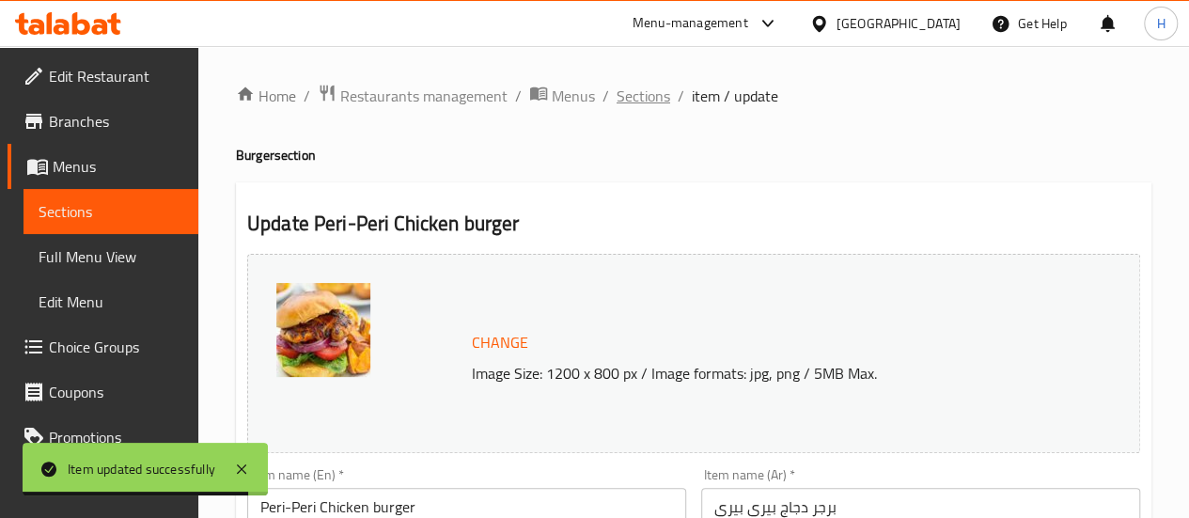
click at [645, 104] on span "Sections" at bounding box center [644, 96] width 54 height 23
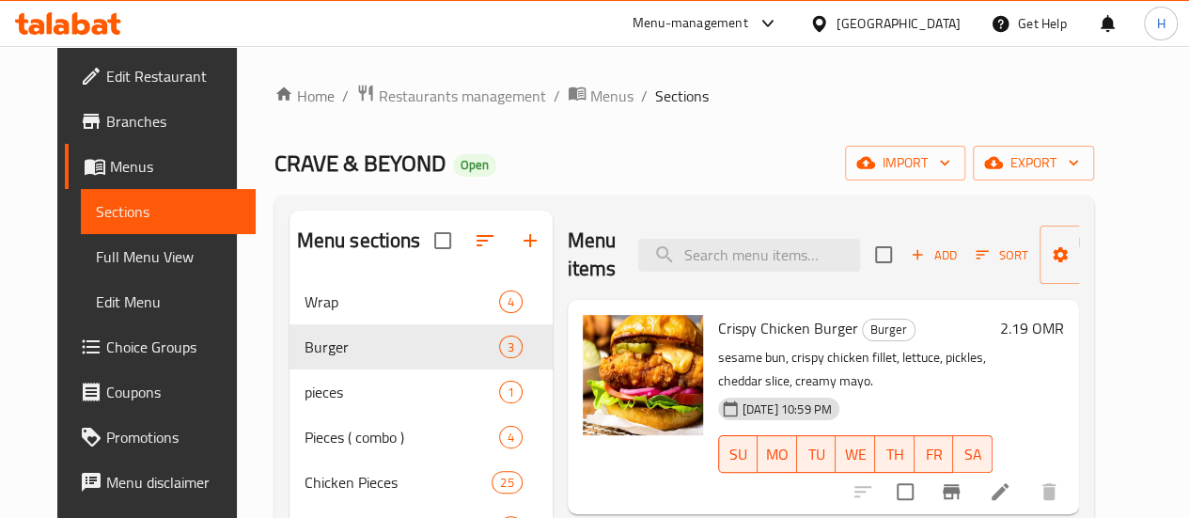
scroll to position [77, 0]
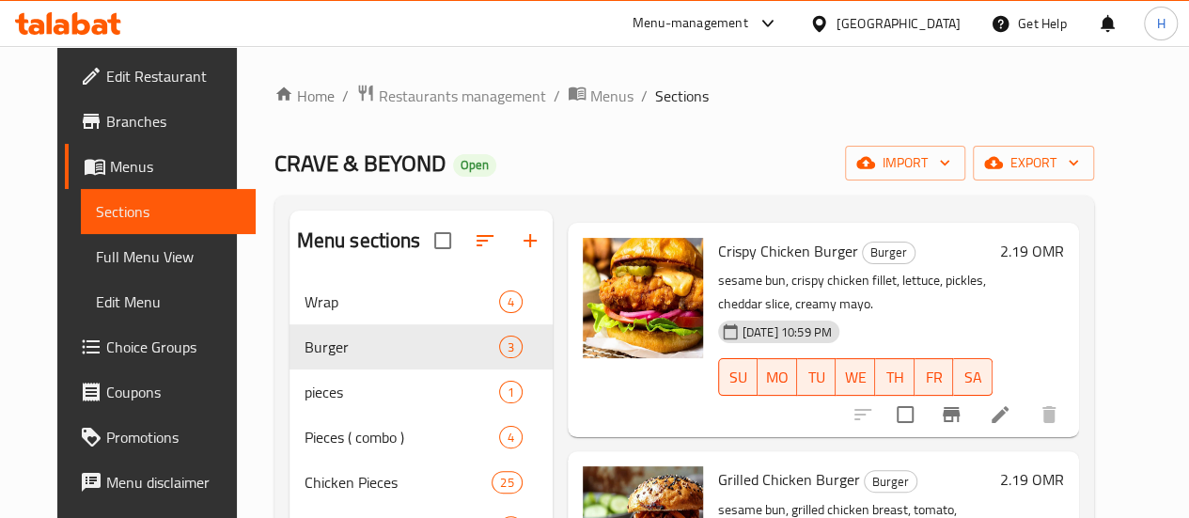
click at [1012, 422] on icon at bounding box center [1000, 414] width 23 height 23
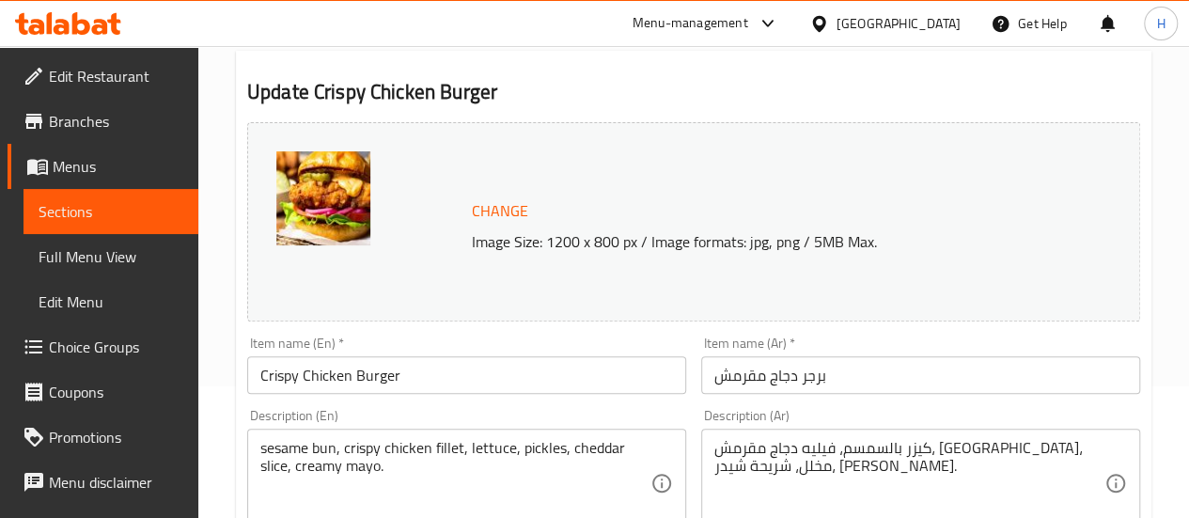
scroll to position [147, 0]
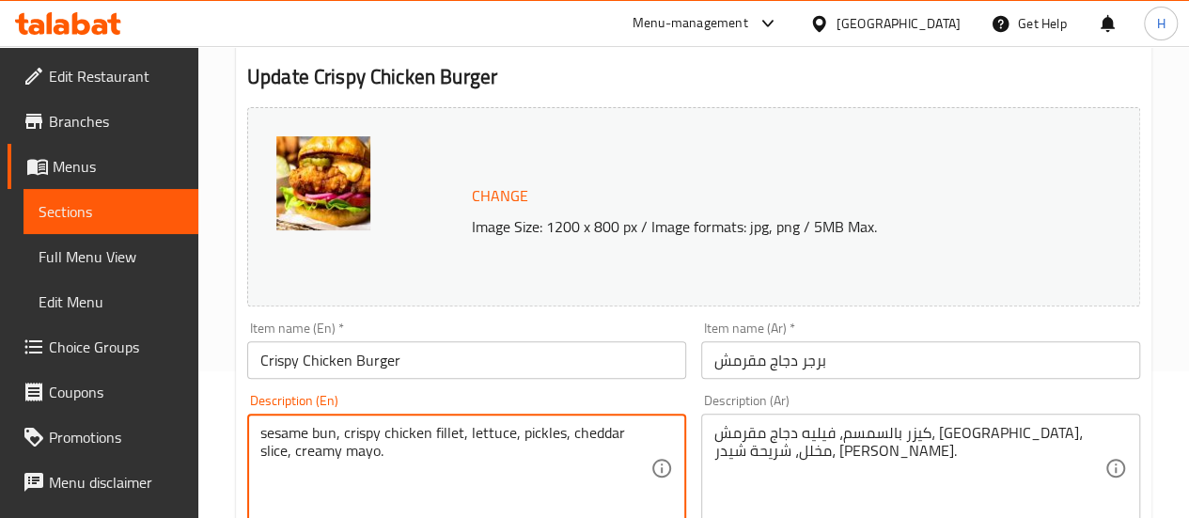
drag, startPoint x: 323, startPoint y: 427, endPoint x: 173, endPoint y: 420, distance: 149.6
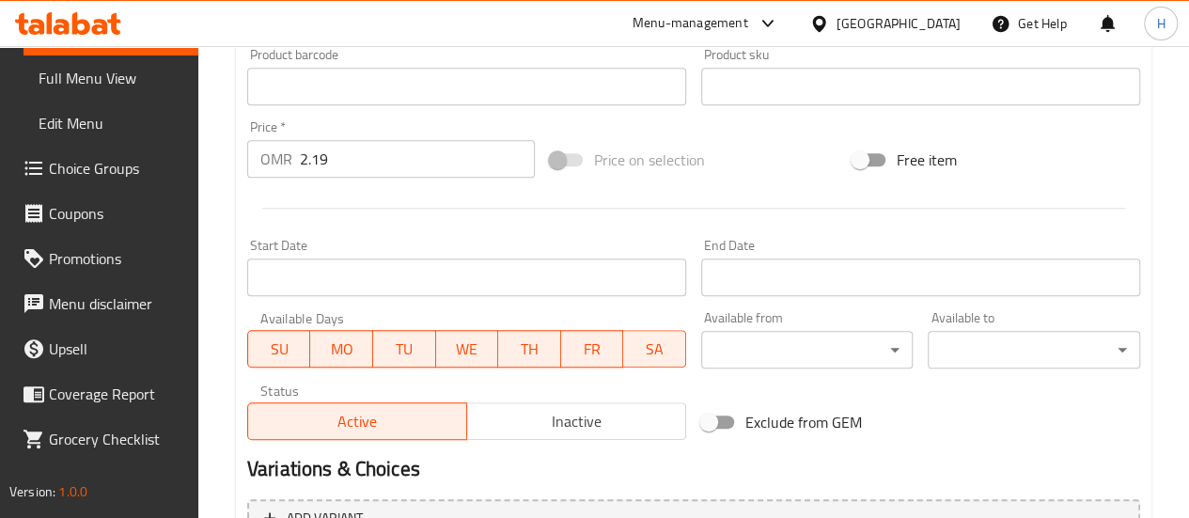
scroll to position [838, 0]
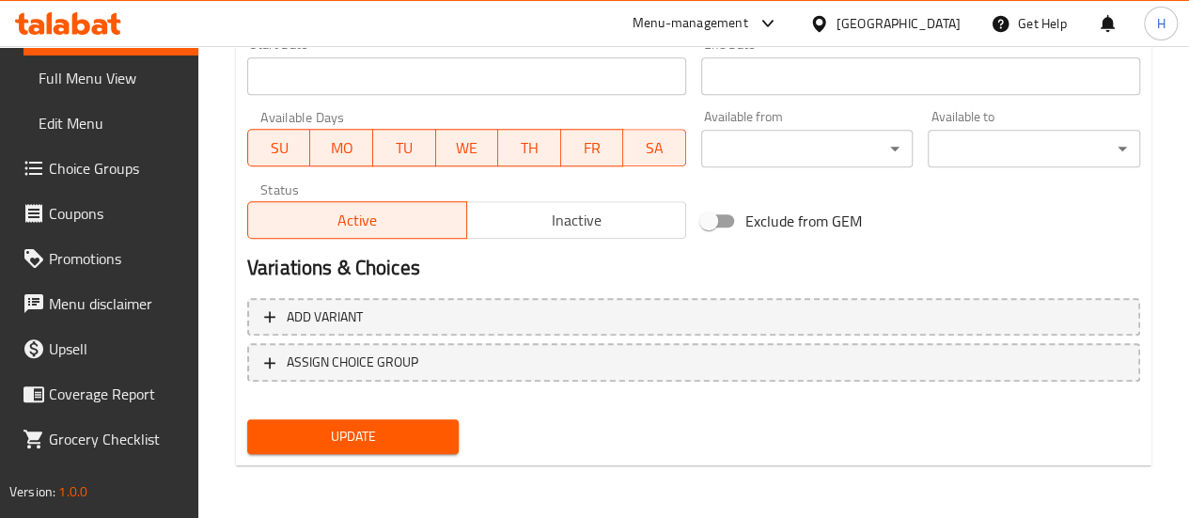
type textarea "Bun, crispy chicken fillet, lettuce, pickles, cheddar slice, creamy mayo."
click at [419, 426] on span "Update" at bounding box center [353, 437] width 182 height 24
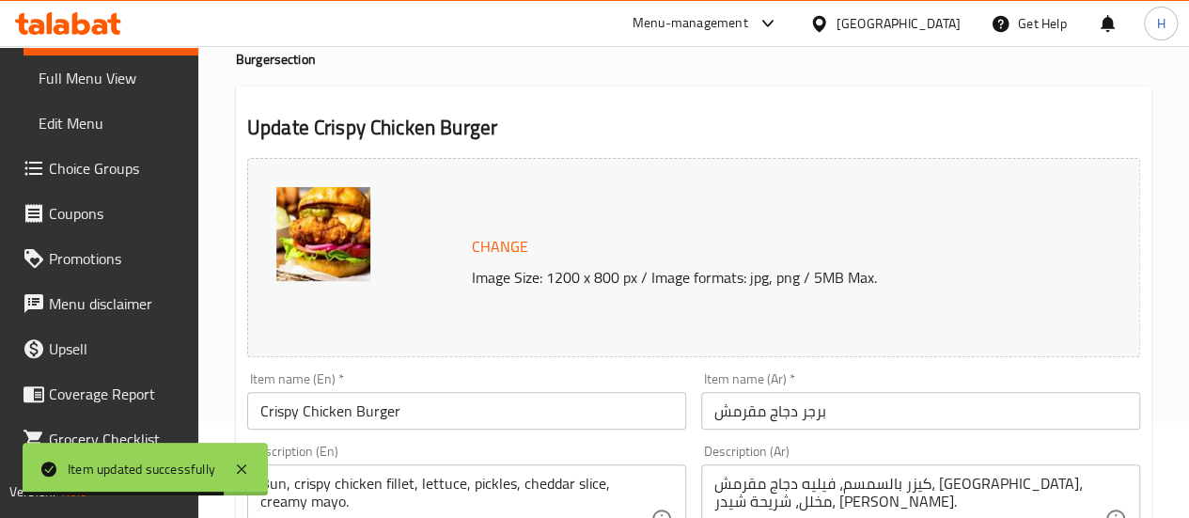
scroll to position [0, 0]
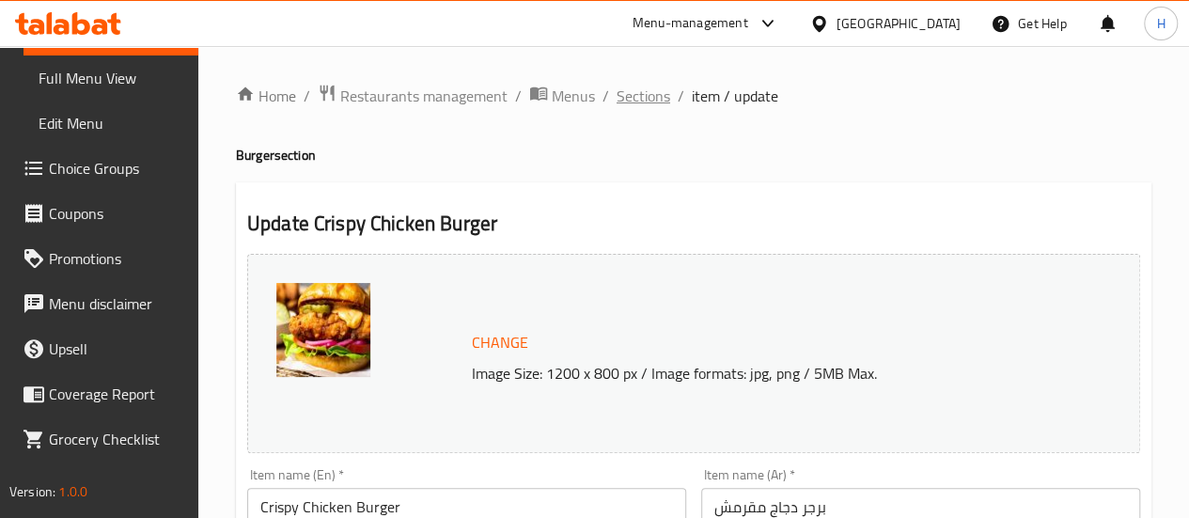
click at [637, 95] on span "Sections" at bounding box center [644, 96] width 54 height 23
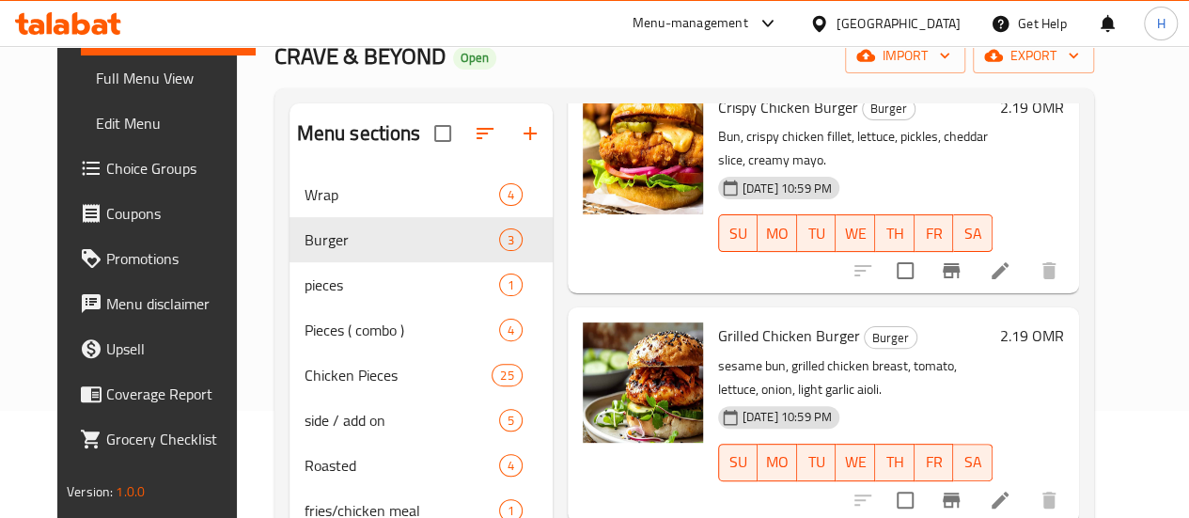
scroll to position [121, 0]
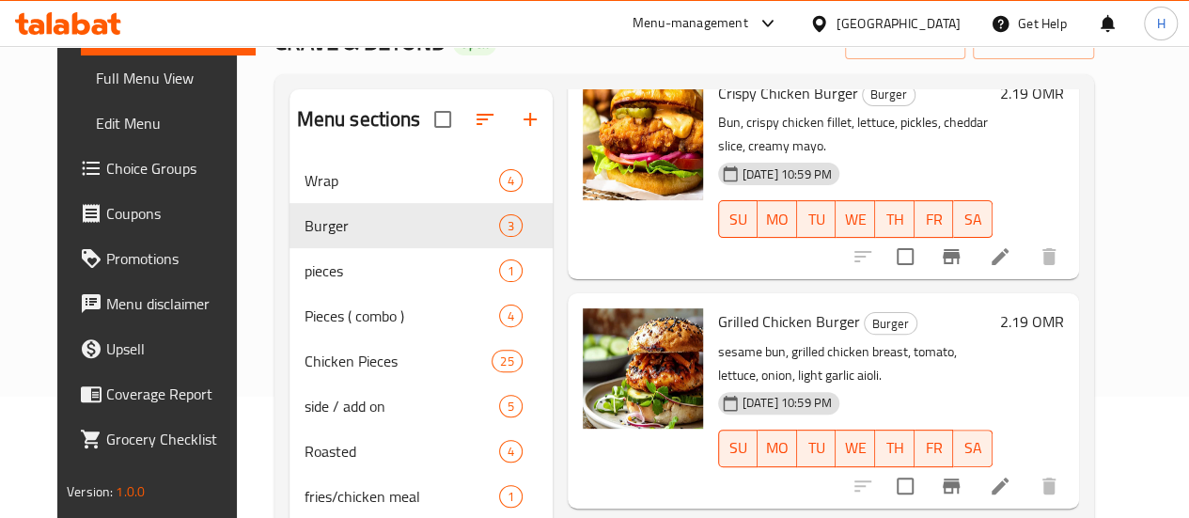
click at [1012, 475] on icon at bounding box center [1000, 486] width 23 height 23
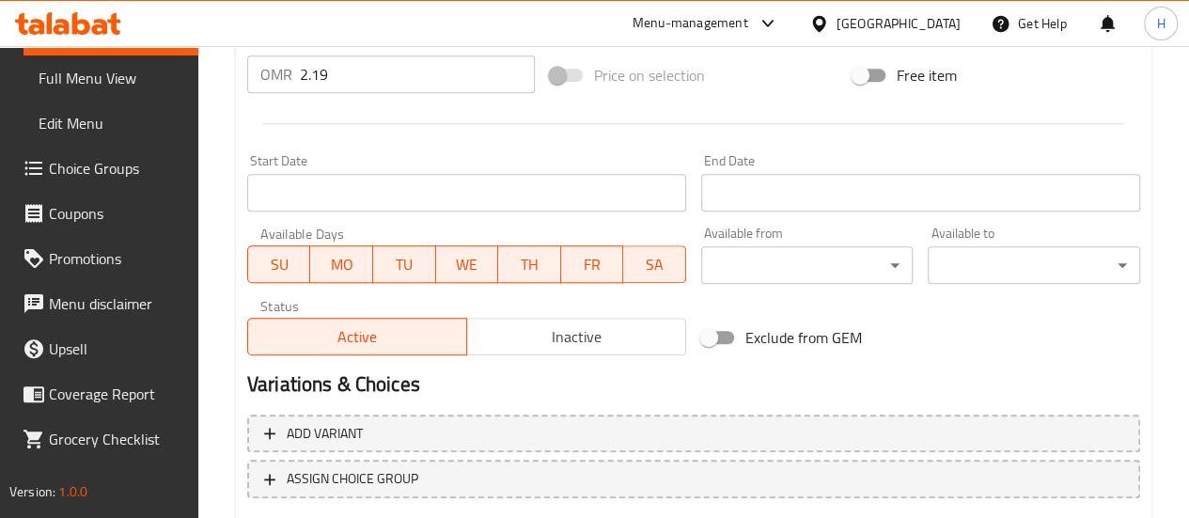
scroll to position [838, 0]
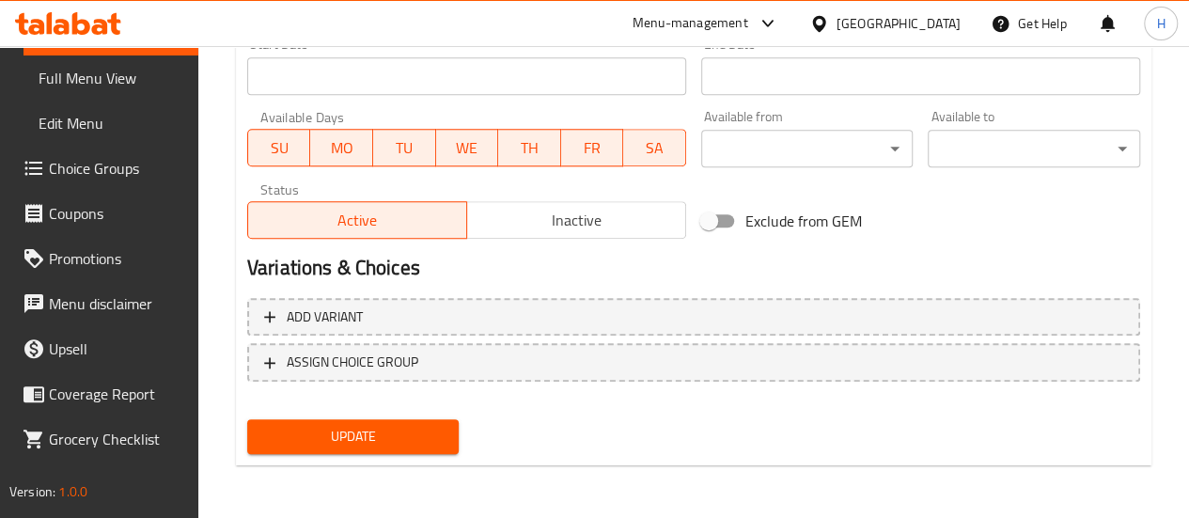
type textarea "Bun, grilled chicken breast, tomato, lettuce, onion, light garlic aioli."
click at [417, 433] on span "Update" at bounding box center [353, 437] width 182 height 24
click at [366, 436] on span "Update" at bounding box center [353, 437] width 182 height 24
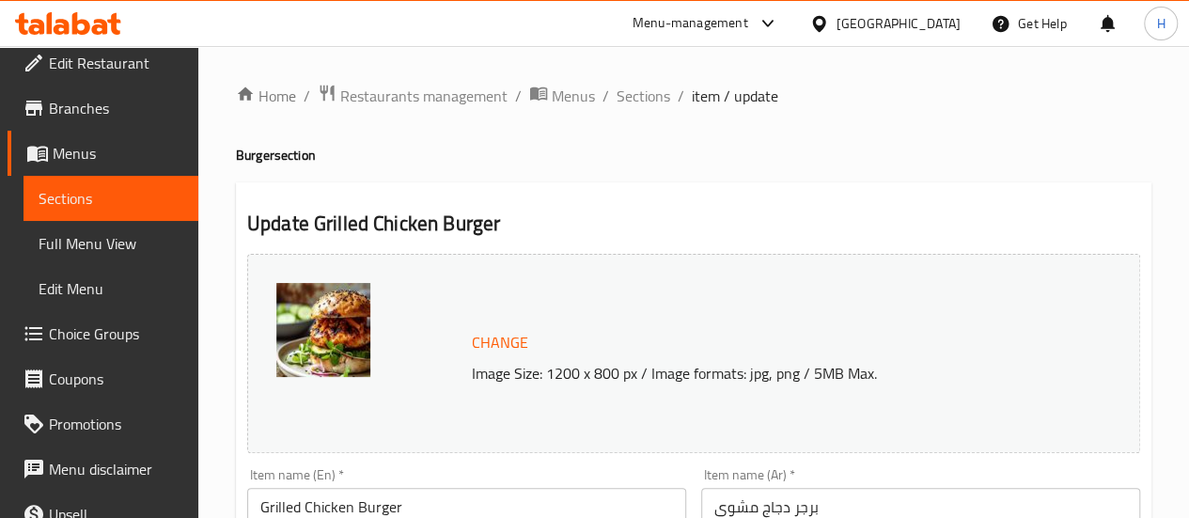
scroll to position [0, 0]
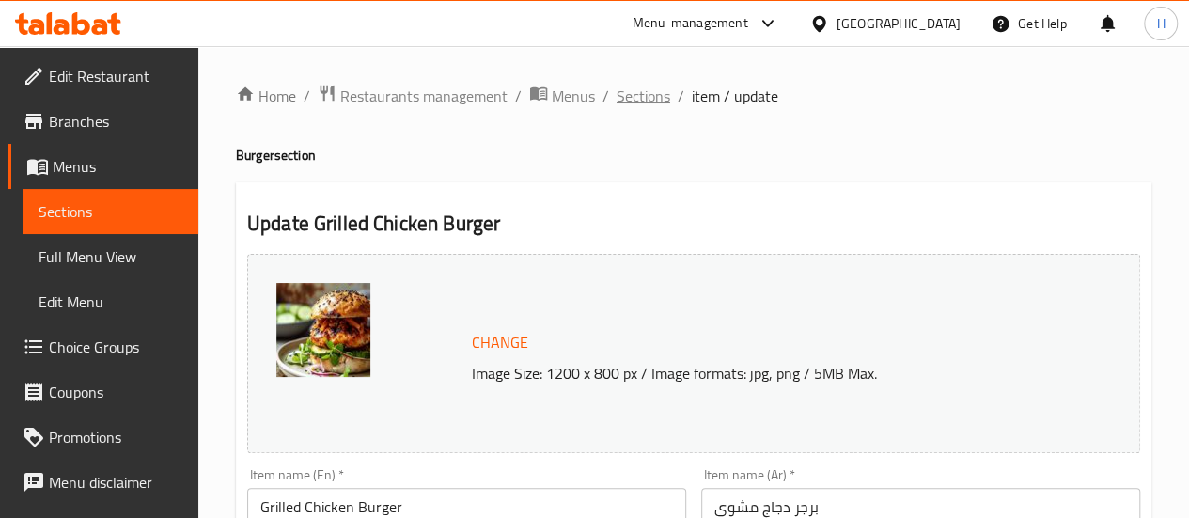
click at [651, 101] on span "Sections" at bounding box center [644, 96] width 54 height 23
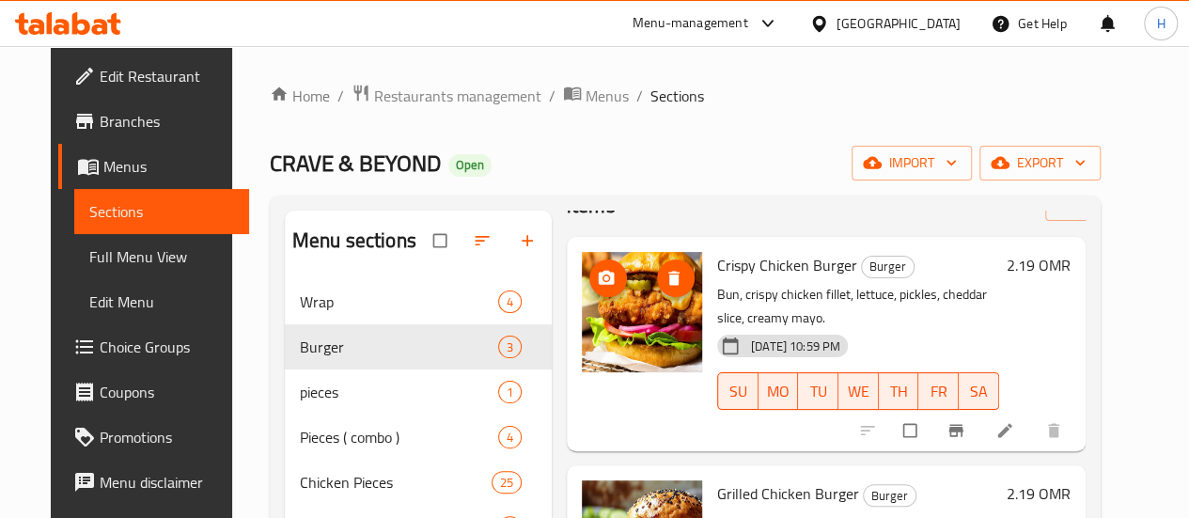
scroll to position [67, 0]
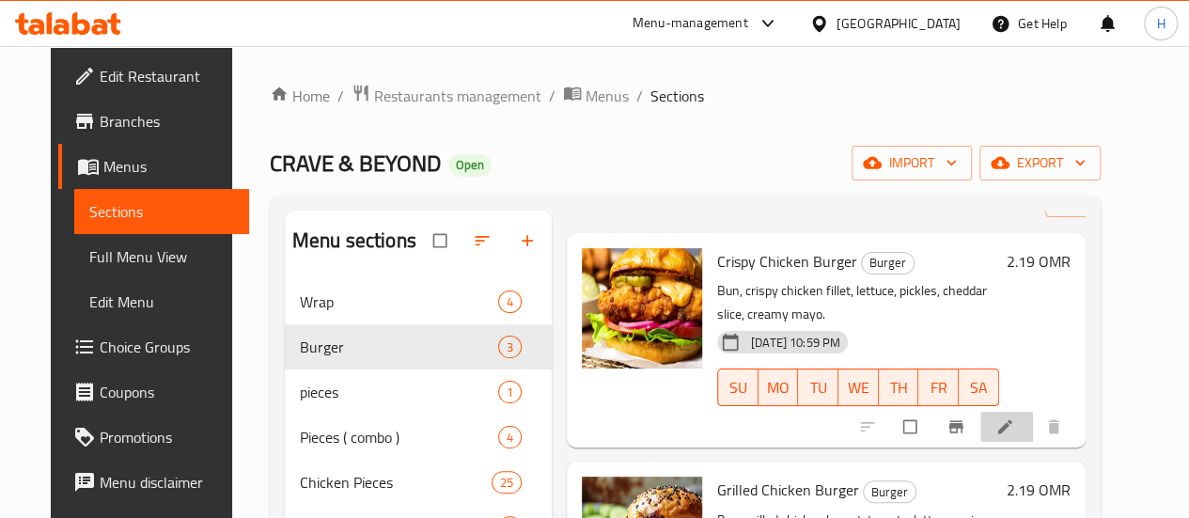
click at [1033, 415] on li at bounding box center [1007, 427] width 53 height 30
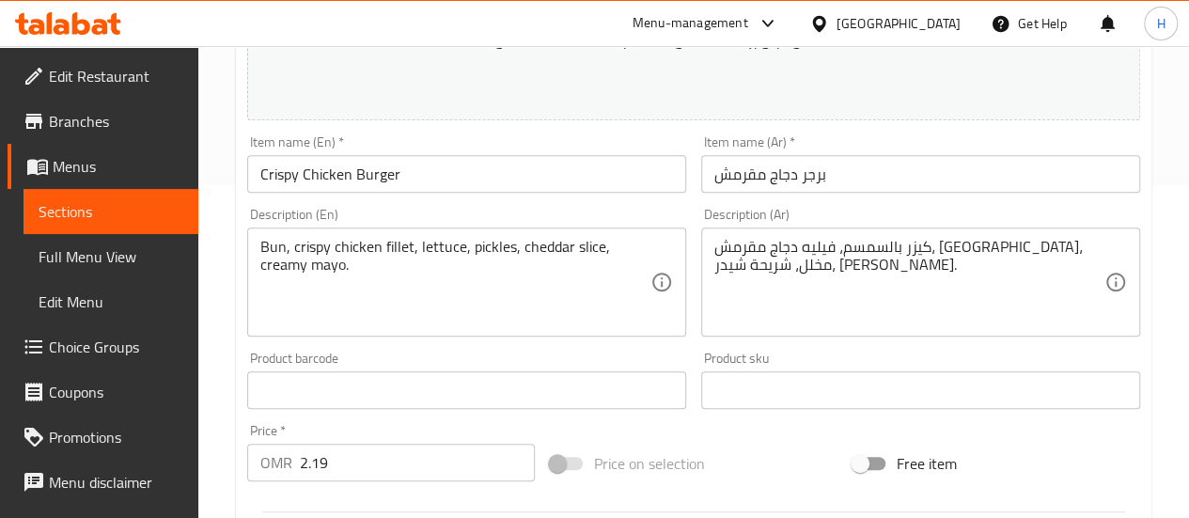
scroll to position [334, 0]
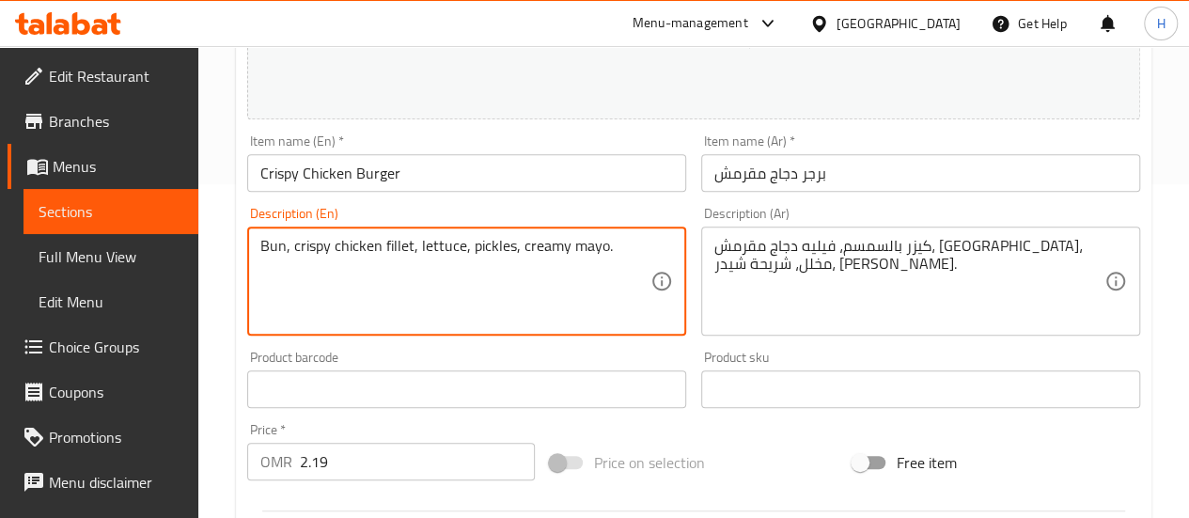
type textarea "Bun, crispy chicken fillet, lettuce, pickles, creamy mayo."
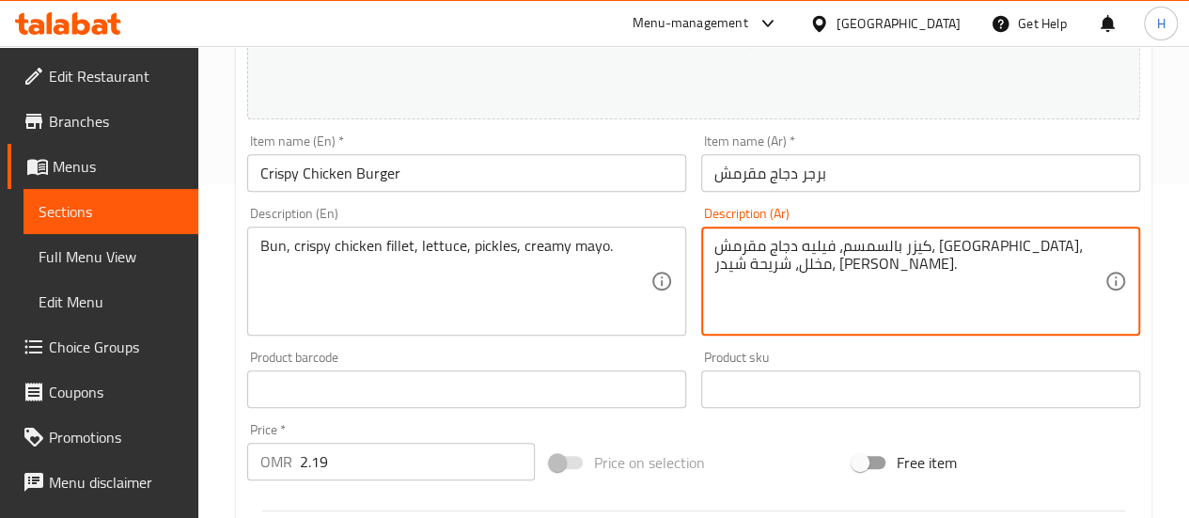
drag, startPoint x: 715, startPoint y: 245, endPoint x: 797, endPoint y: 247, distance: 82.8
click at [797, 247] on textarea "كيزر بالسمسم، فيليه دجاج مقرمش، [GEOGRAPHIC_DATA]، مخلل، شريحة شيدر، [PERSON_NA…" at bounding box center [910, 281] width 390 height 89
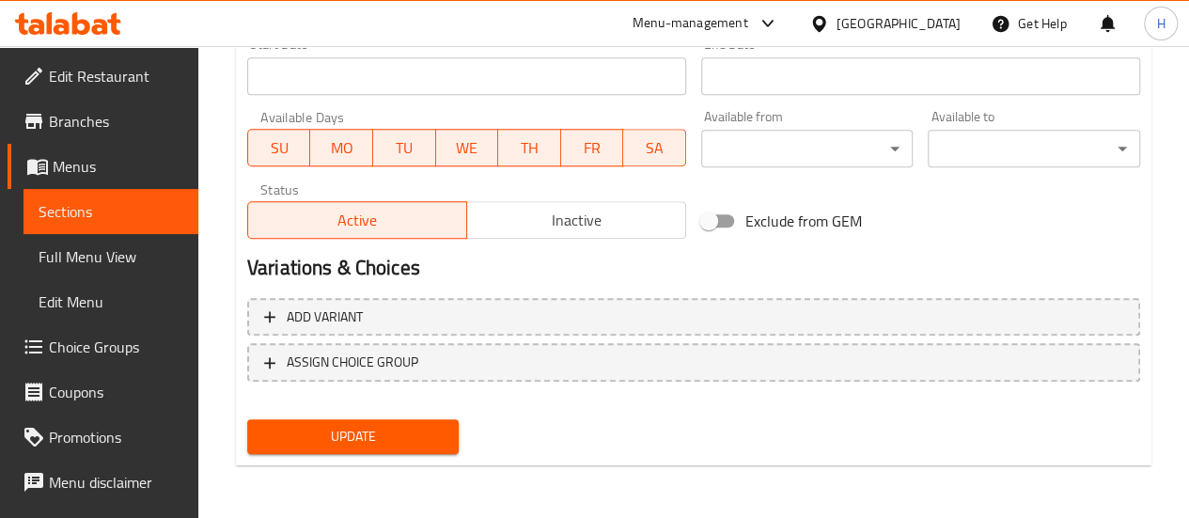
type textarea "كيزر بالسمسم، فيليه دجاج مقرمش، خس، مخلل، مايونيز كريمي."
click at [413, 434] on span "Update" at bounding box center [353, 437] width 182 height 24
